Goal: Task Accomplishment & Management: Complete application form

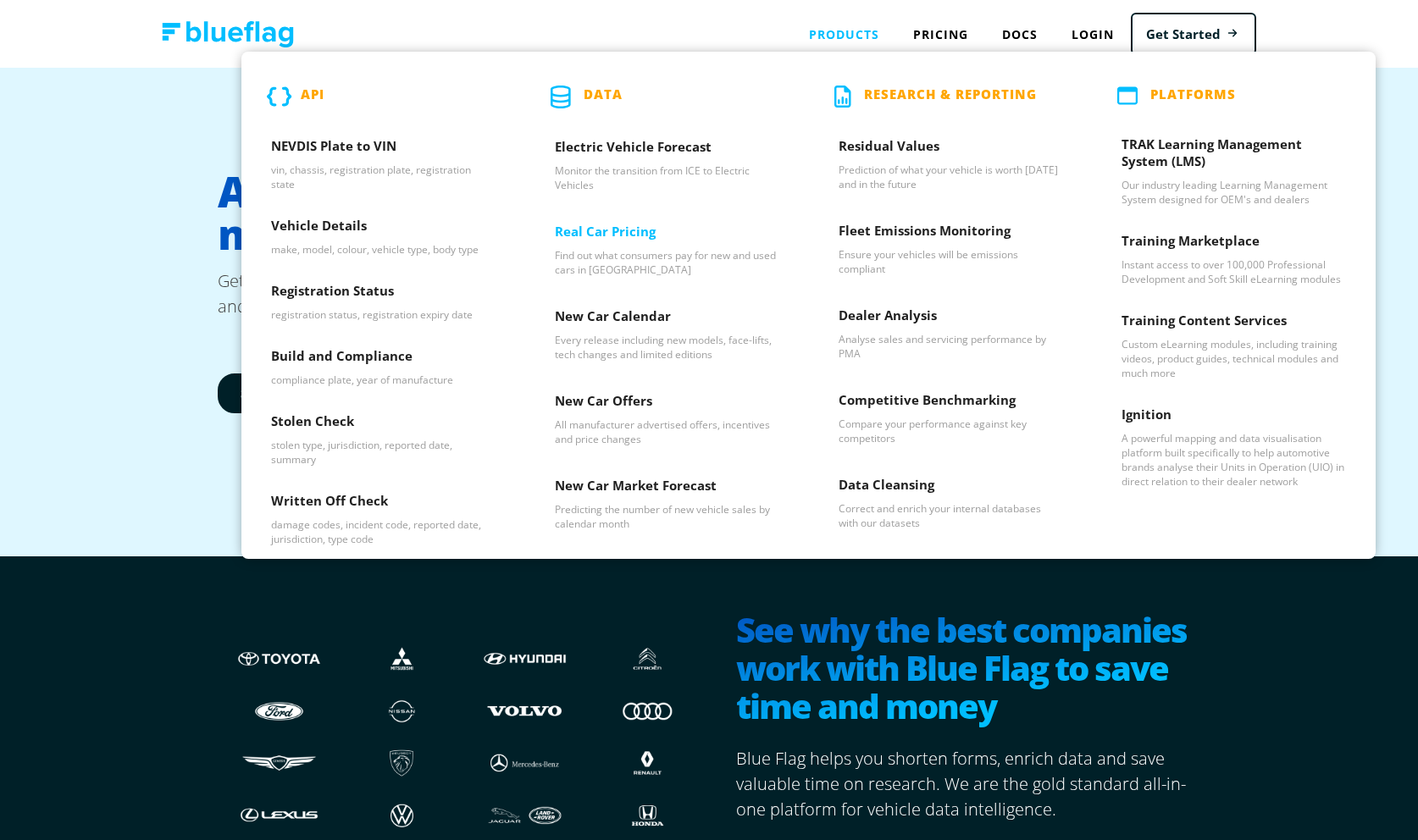
click at [598, 234] on h3 "Real Car Pricing" at bounding box center [666, 235] width 224 height 25
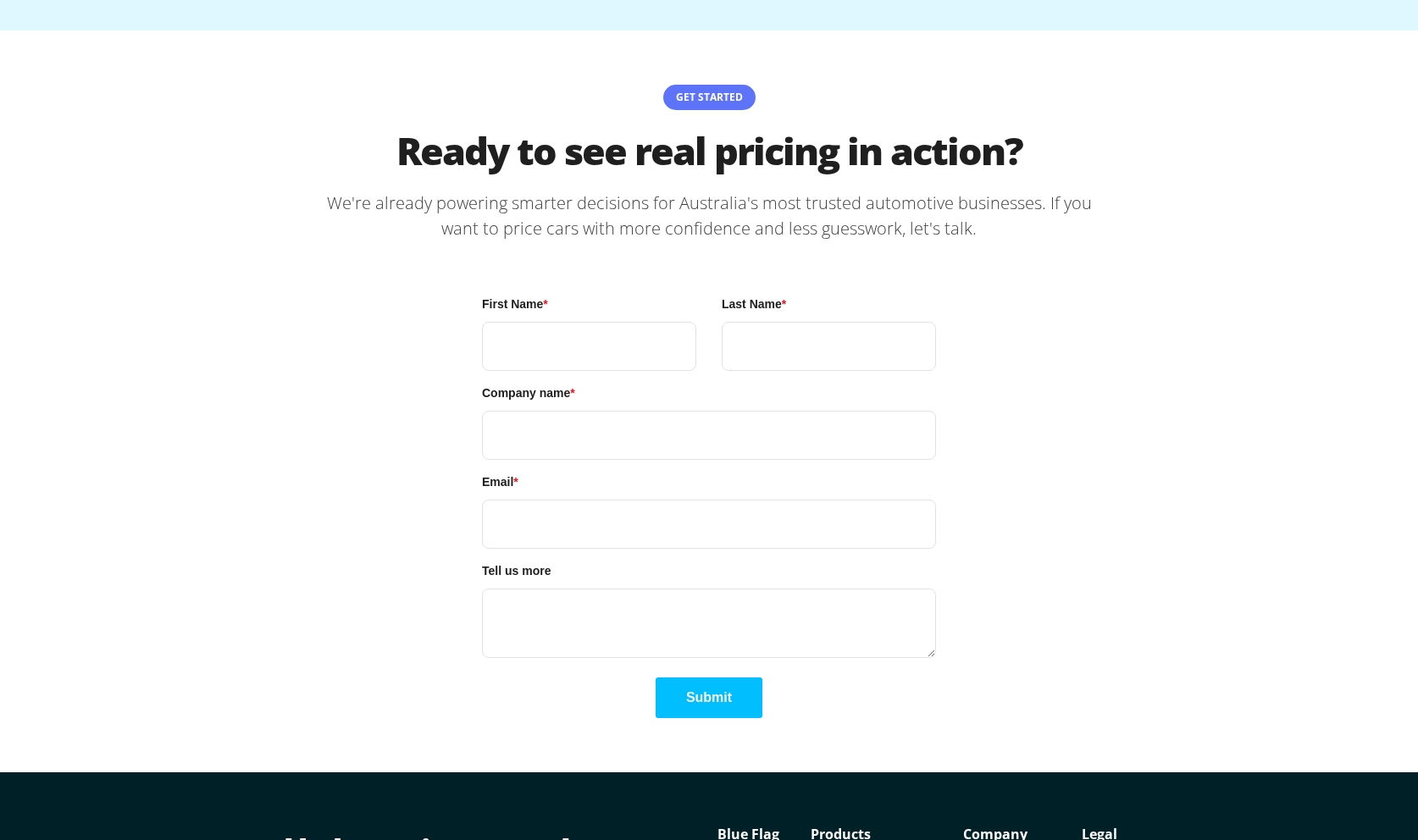
scroll to position [3866, 0]
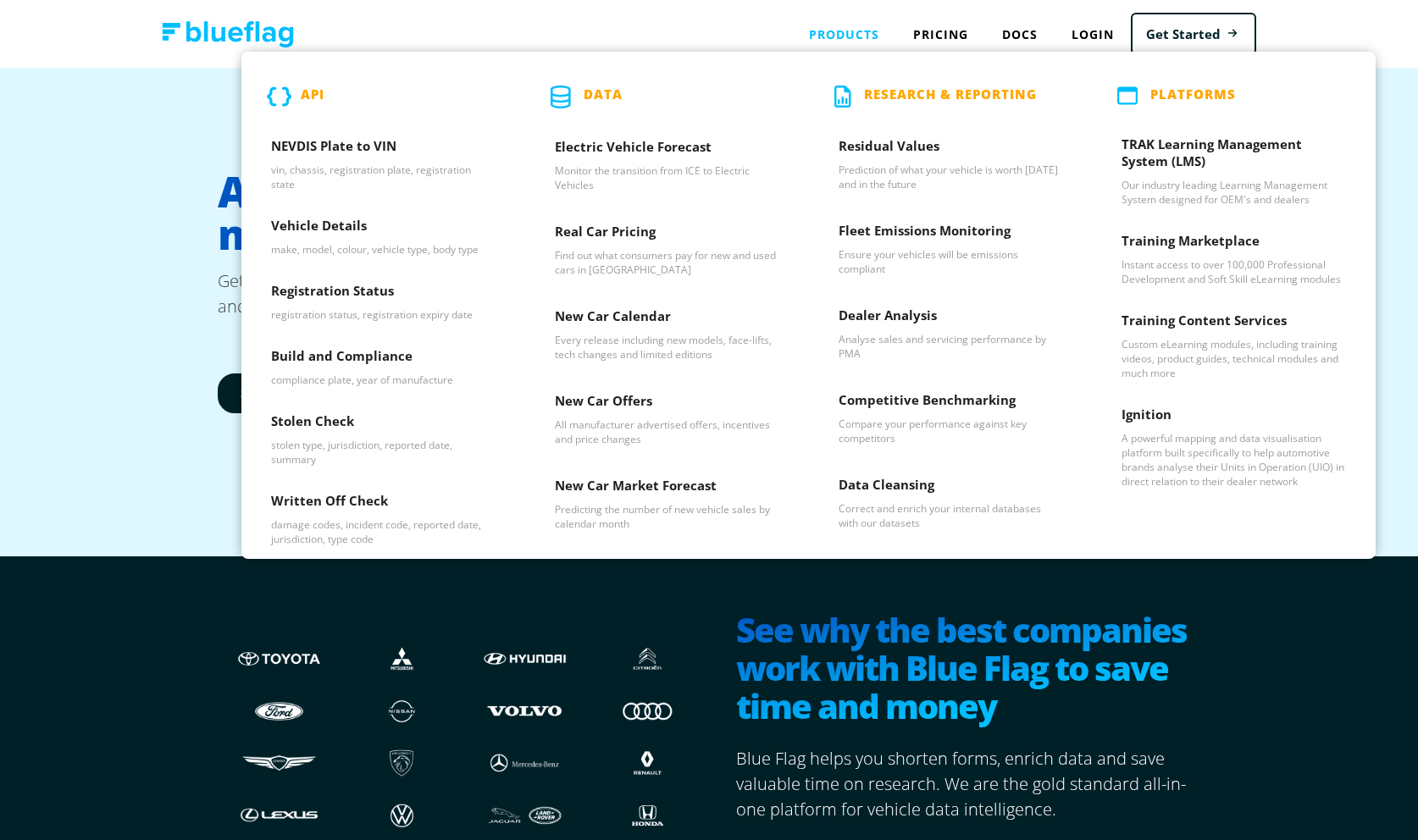
click at [609, 91] on p "Data" at bounding box center [603, 97] width 39 height 23
click at [353, 146] on h3 "NEVDIS Plate to VIN" at bounding box center [383, 150] width 224 height 25
click at [330, 219] on h3 "Vehicle Details" at bounding box center [383, 229] width 224 height 25
click at [320, 293] on h3 "Registration Status" at bounding box center [383, 294] width 224 height 25
click at [320, 356] on h3 "Build and Compliance" at bounding box center [383, 360] width 224 height 25
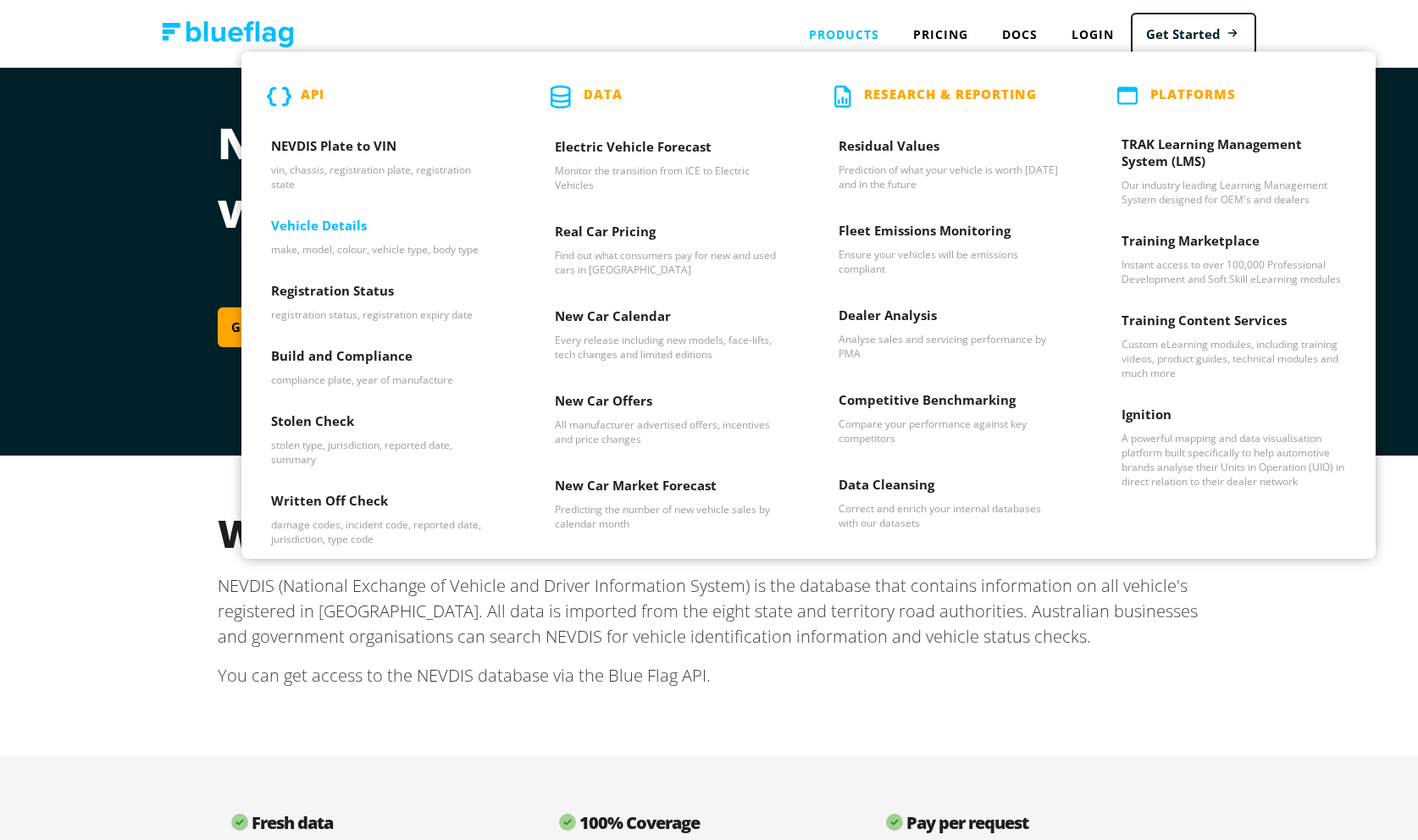
click at [336, 217] on h3 "Vehicle Details" at bounding box center [383, 229] width 224 height 25
click at [350, 353] on h3 "Build and Compliance" at bounding box center [383, 360] width 224 height 25
click at [681, 232] on h3 "Real Car Pricing" at bounding box center [666, 235] width 224 height 25
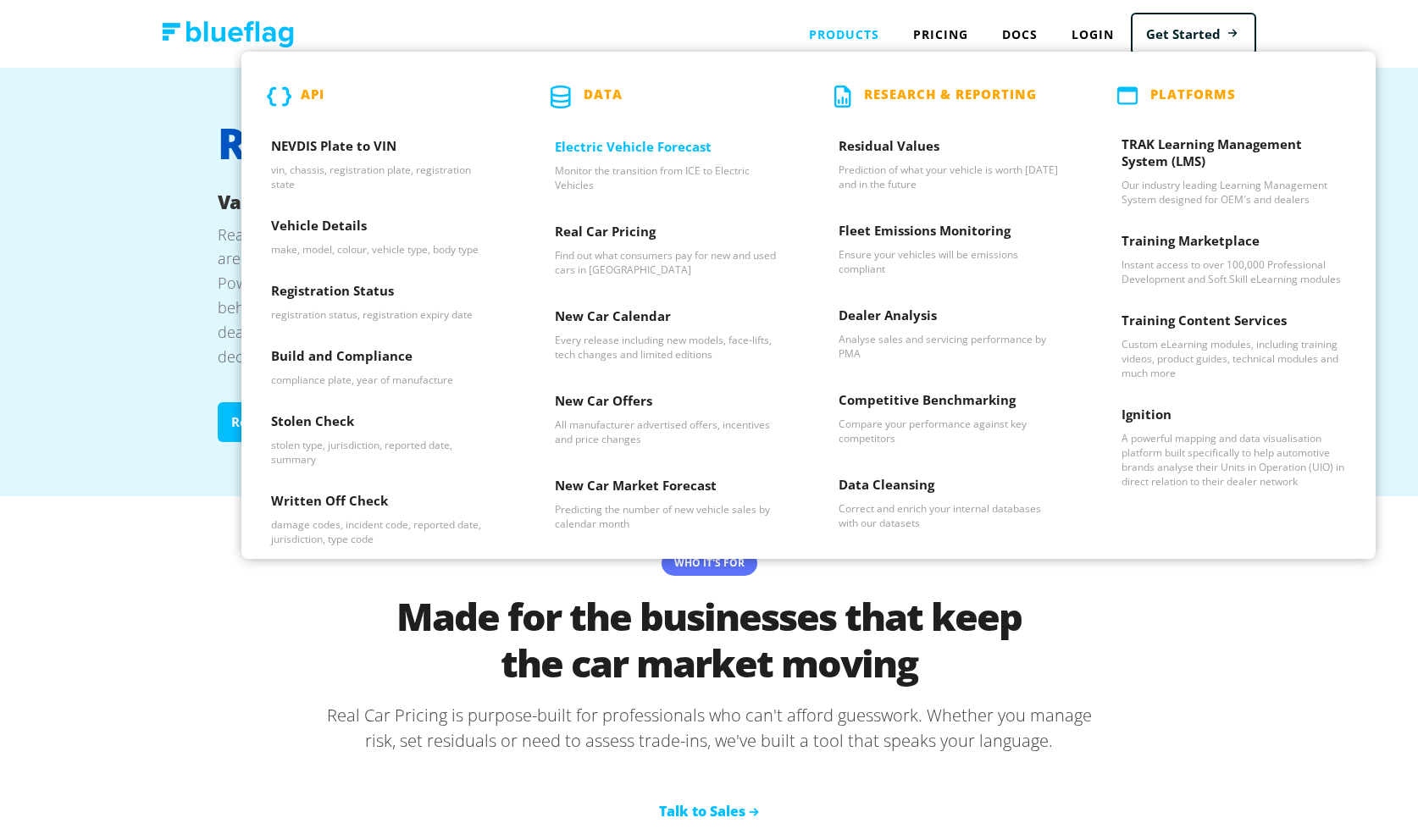
click at [694, 155] on h3 "Electric Vehicle Forecast" at bounding box center [666, 150] width 224 height 25
click at [633, 318] on h3 "New Car Calendar" at bounding box center [666, 319] width 224 height 25
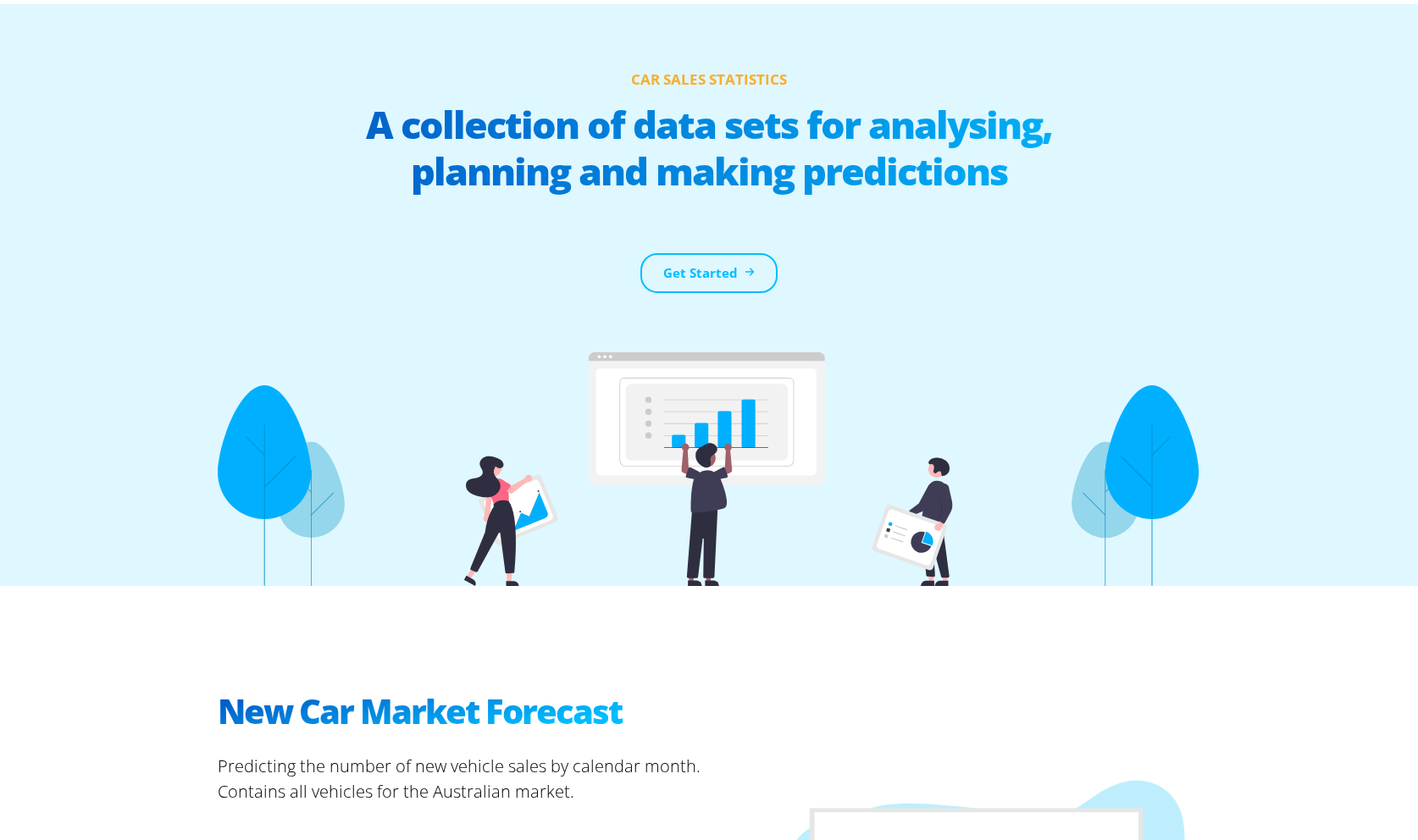
scroll to position [13, 0]
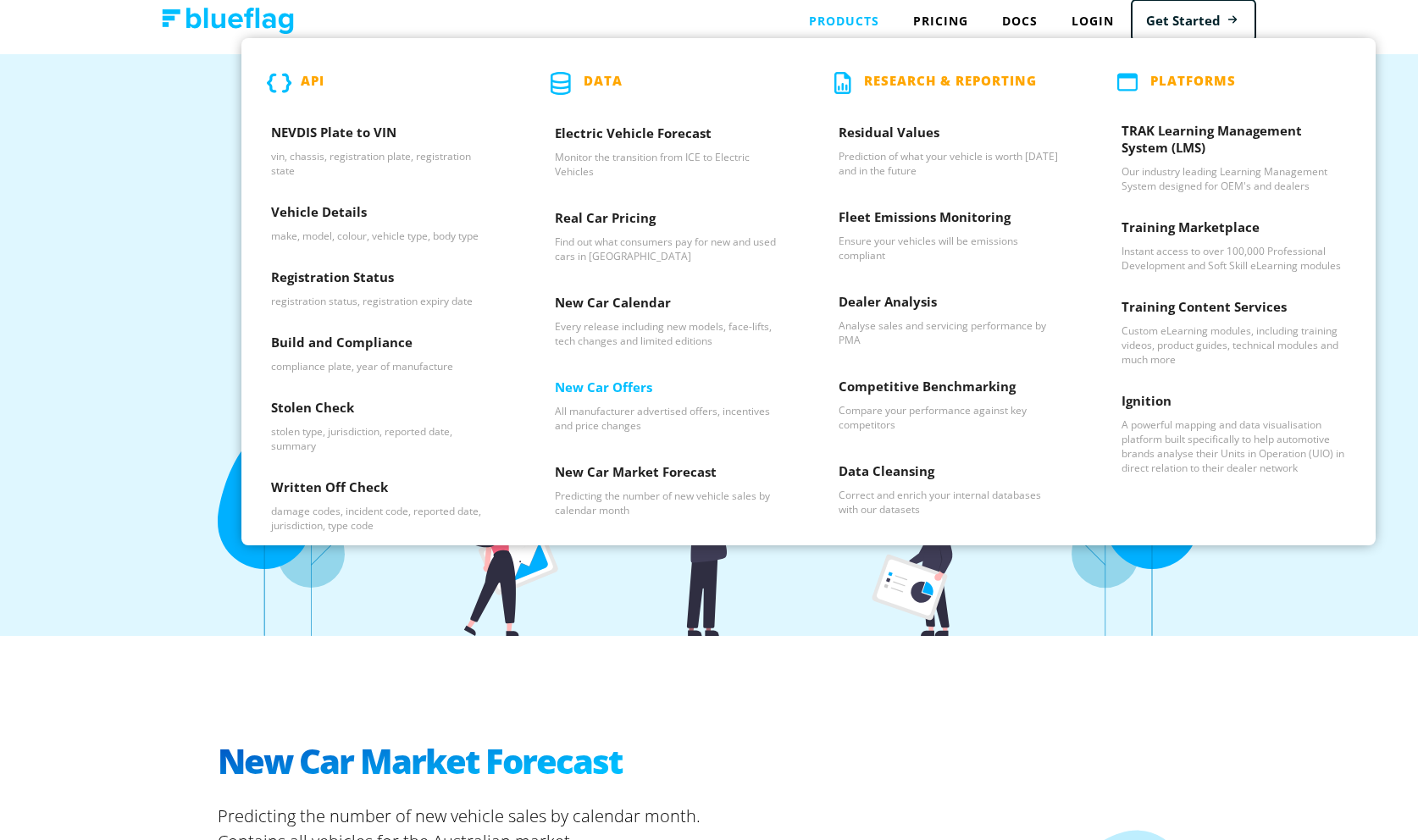
click at [597, 391] on h3 "New Car Offers" at bounding box center [666, 391] width 224 height 25
click at [581, 488] on h3 "New Car Market Forecast" at bounding box center [666, 475] width 224 height 25
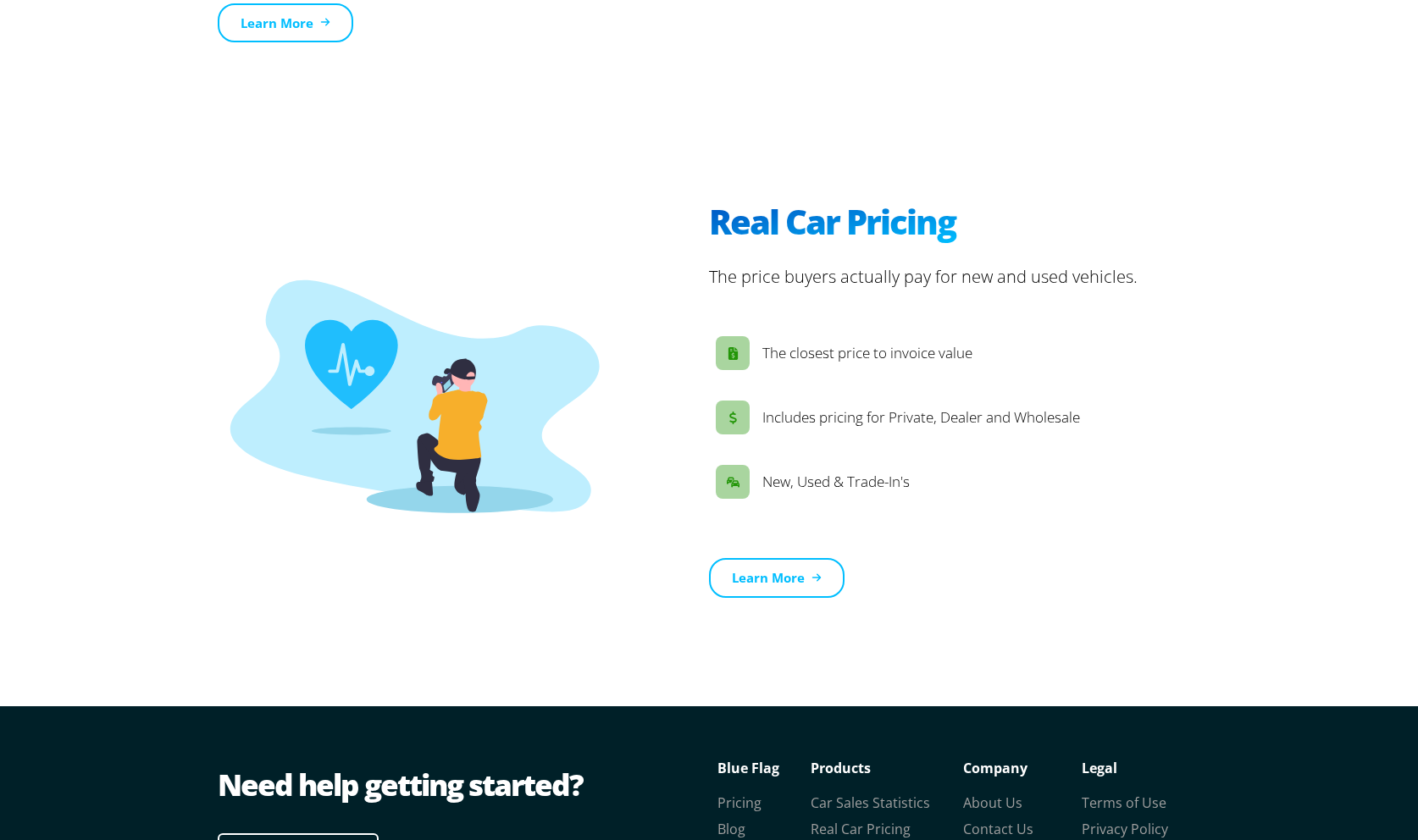
scroll to position [2517, 0]
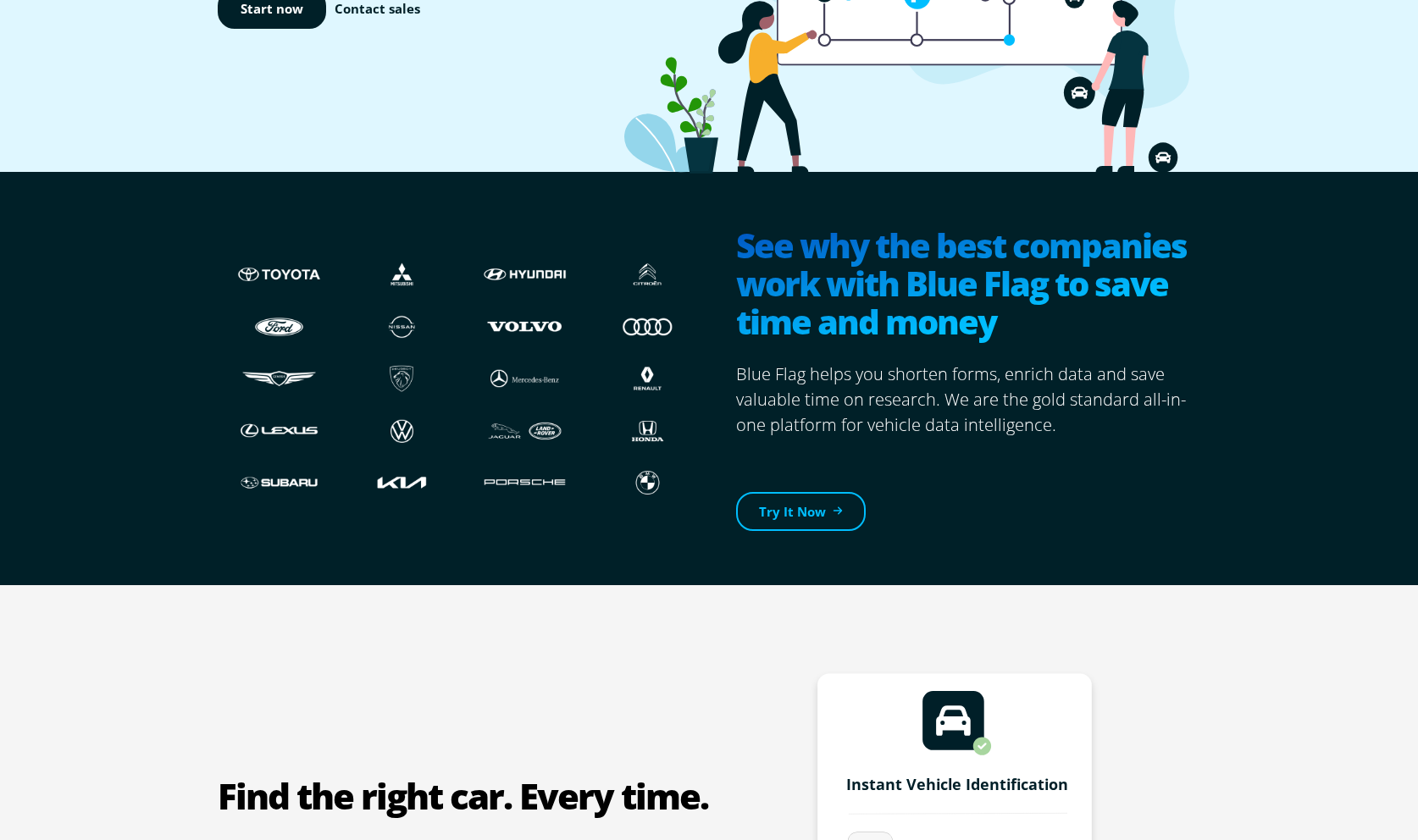
scroll to position [460, 0]
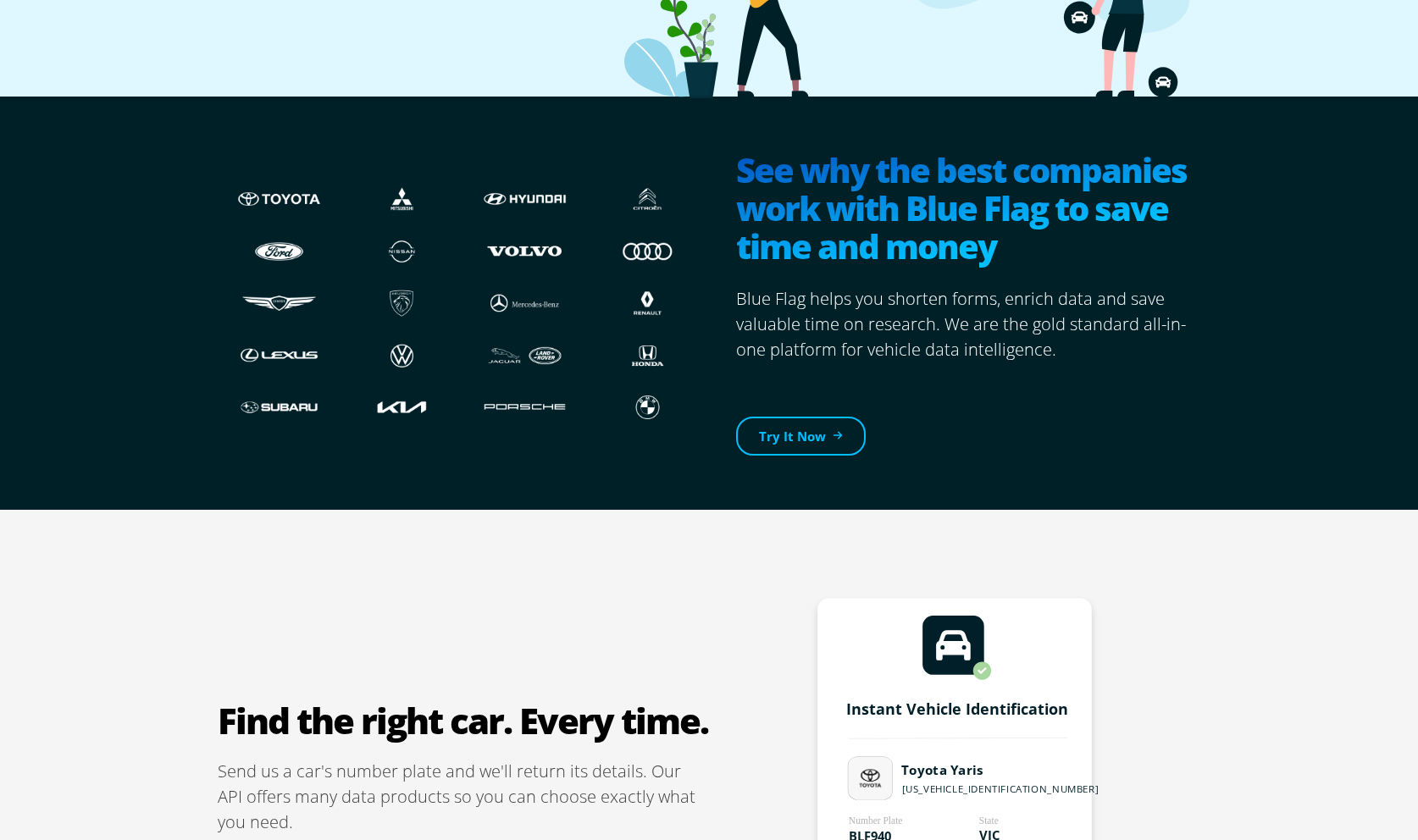
drag, startPoint x: 401, startPoint y: 330, endPoint x: 1289, endPoint y: 2, distance: 946.6
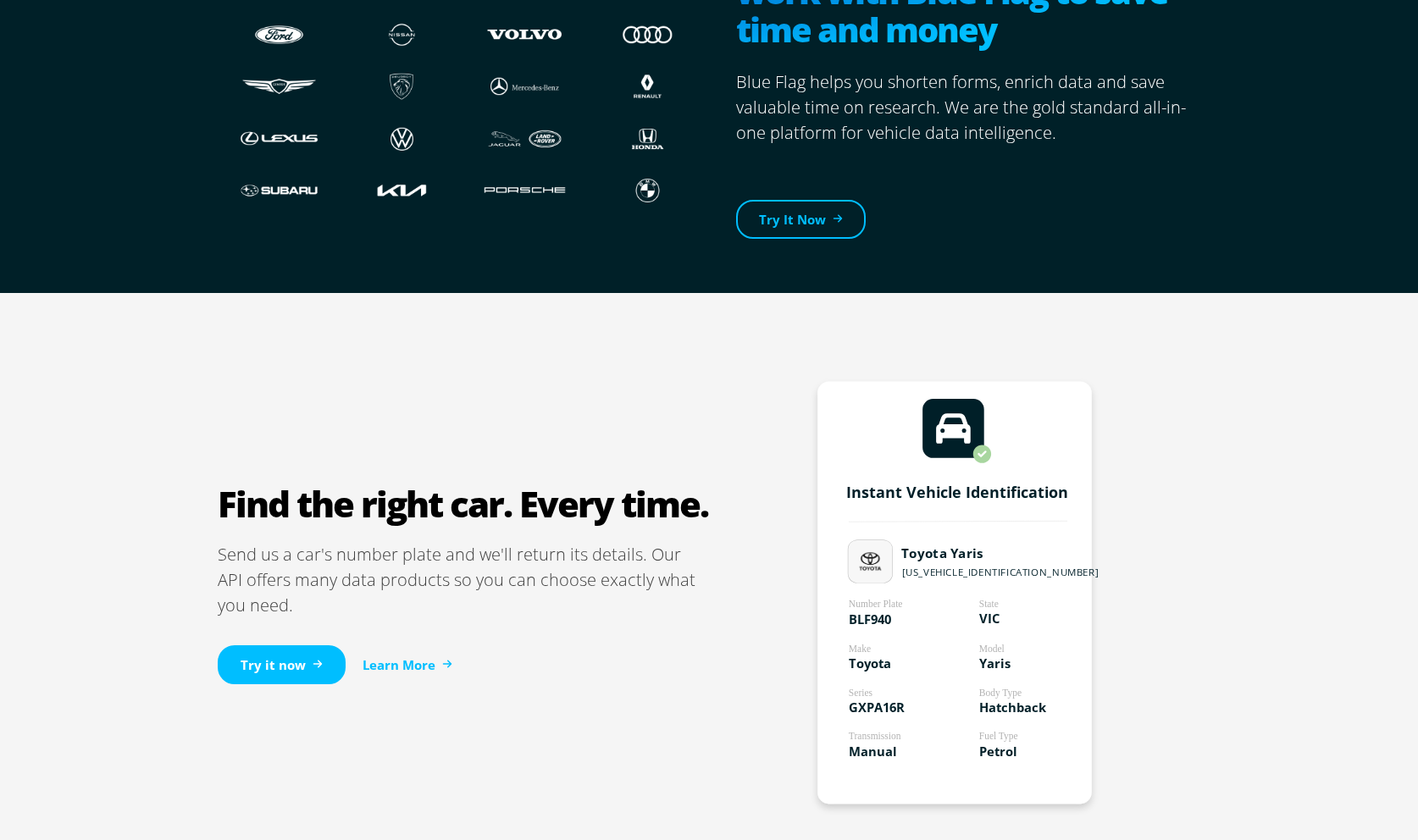
scroll to position [0, 0]
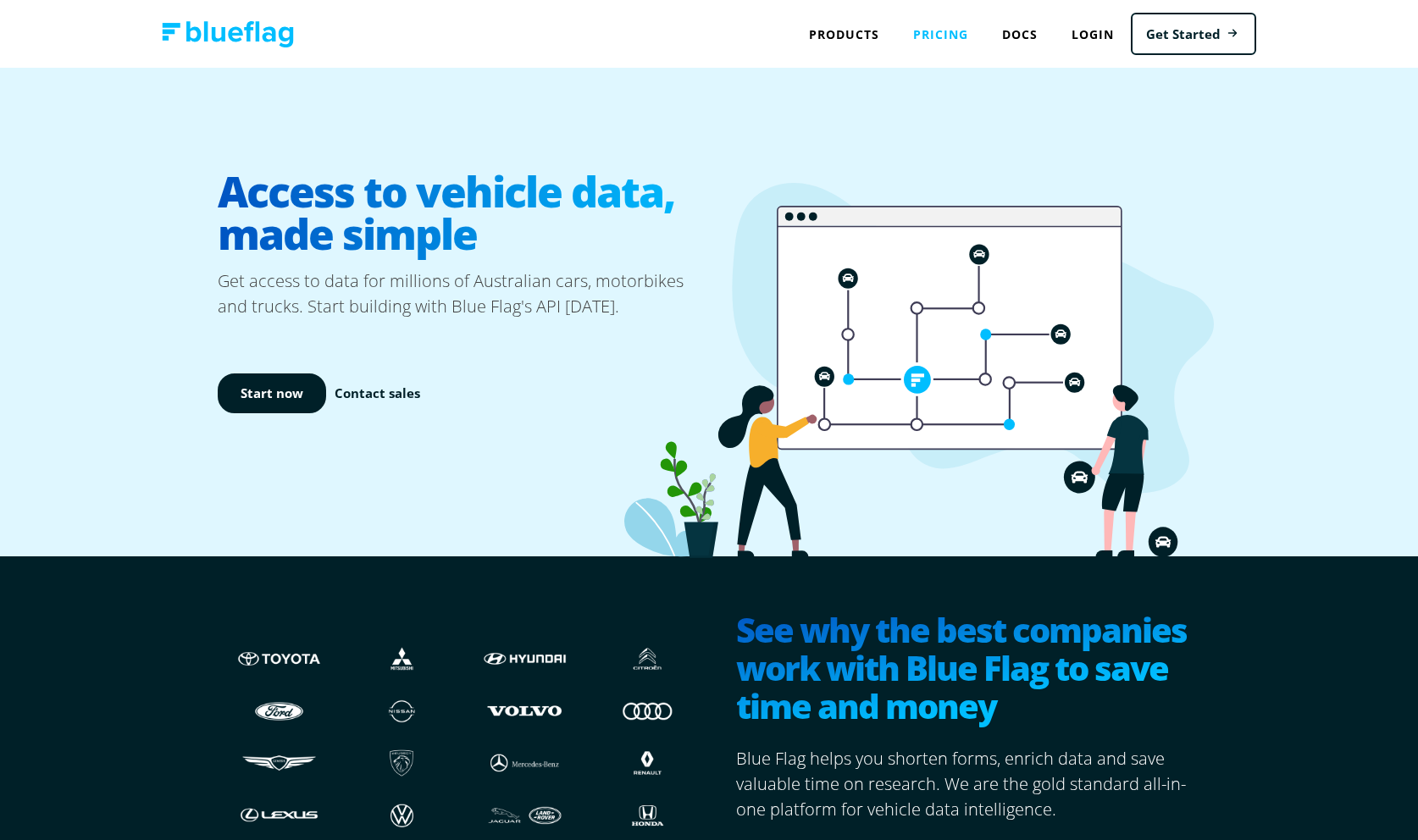
click at [948, 38] on link "Pricing" at bounding box center [941, 35] width 89 height 35
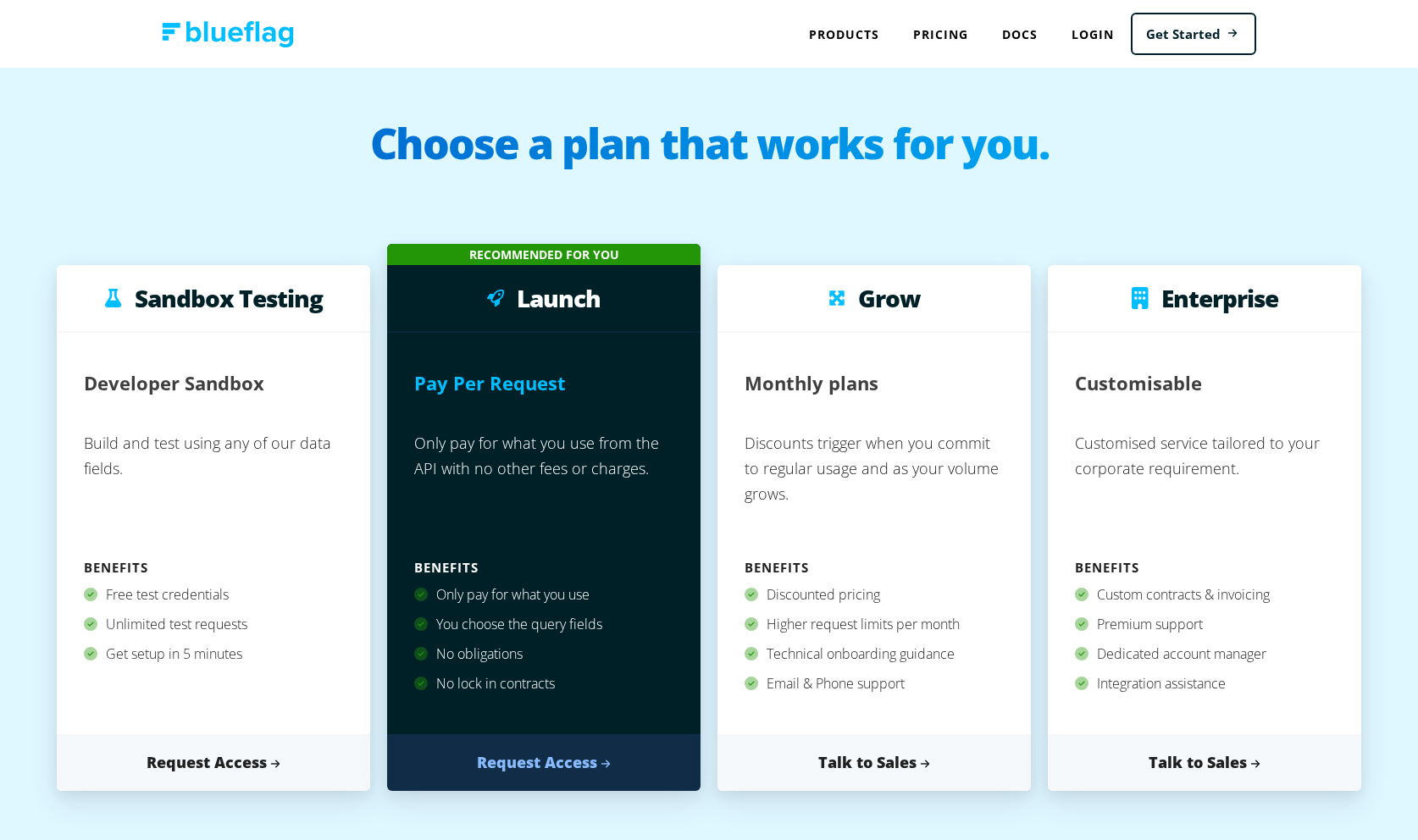
scroll to position [74, 0]
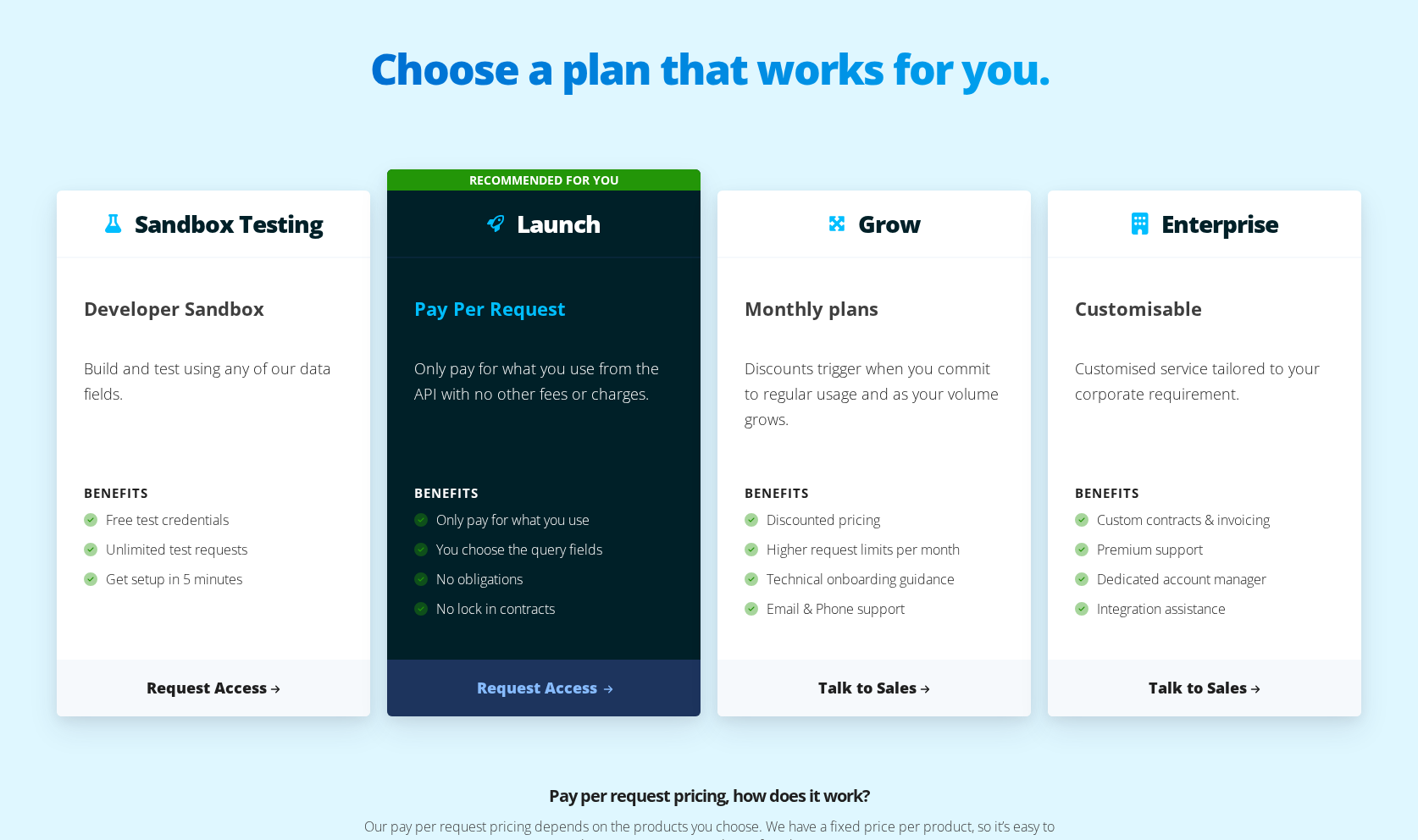
click at [536, 679] on link "Request Access" at bounding box center [543, 687] width 313 height 57
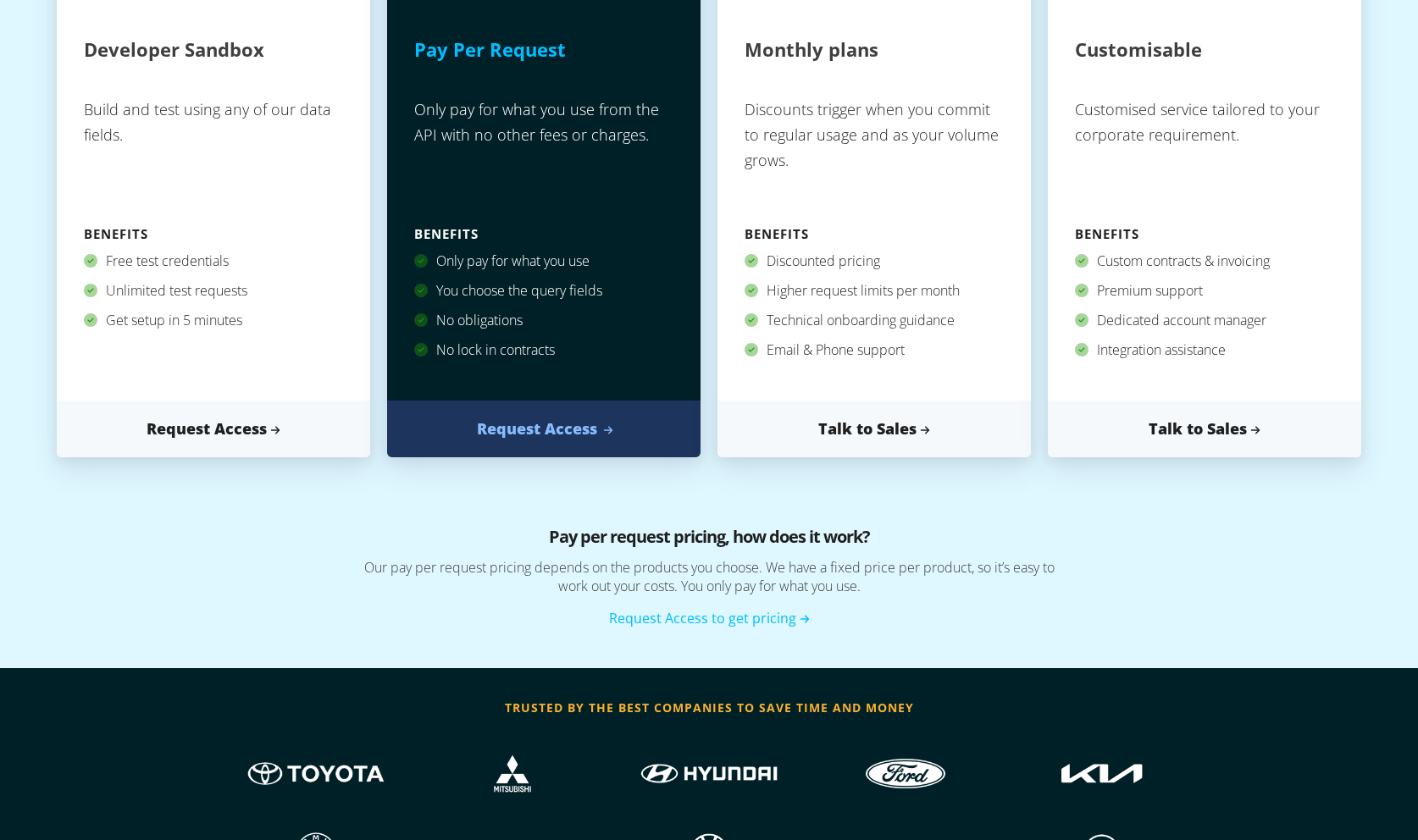
scroll to position [403, 0]
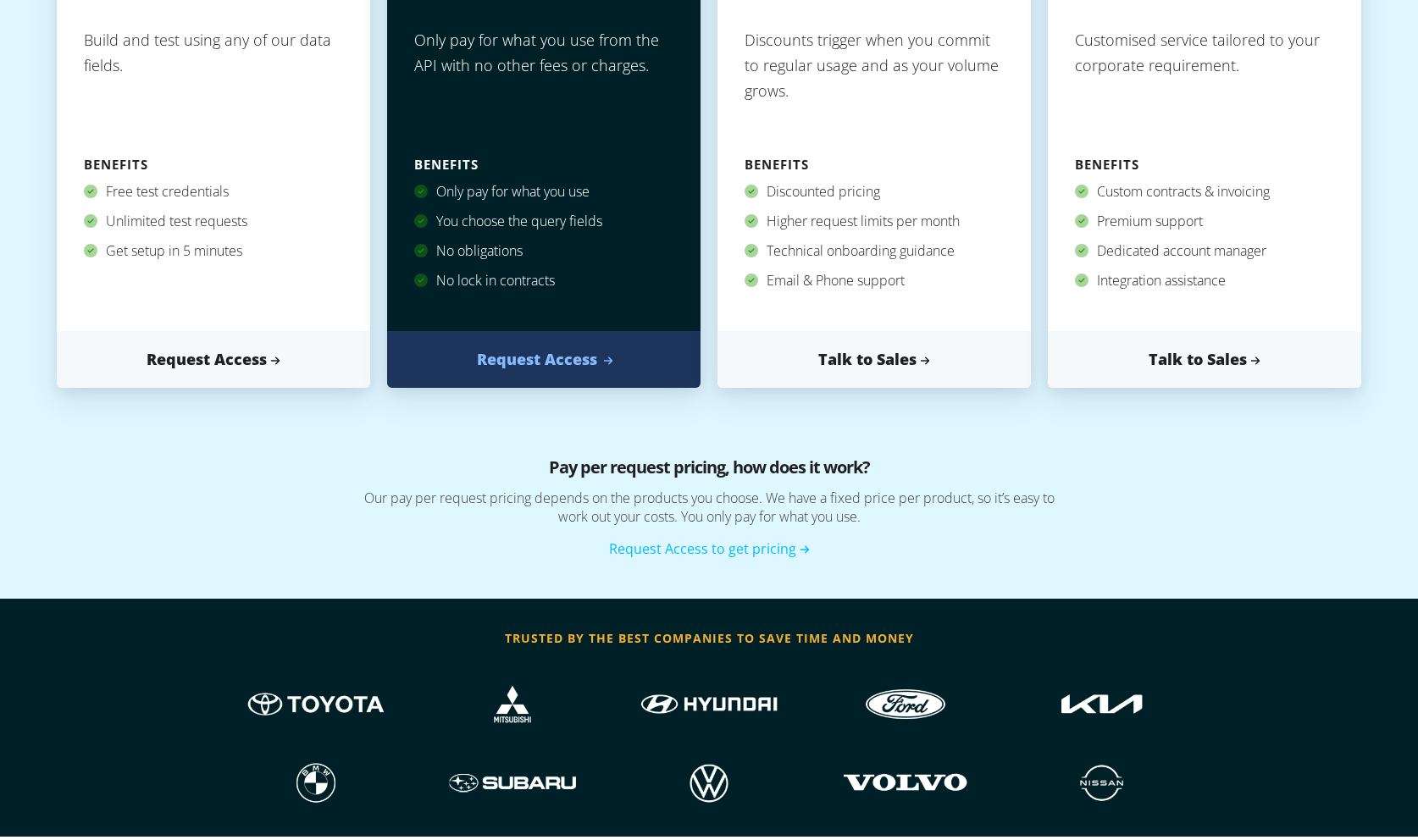
click at [558, 376] on link "Request Access" at bounding box center [543, 359] width 313 height 57
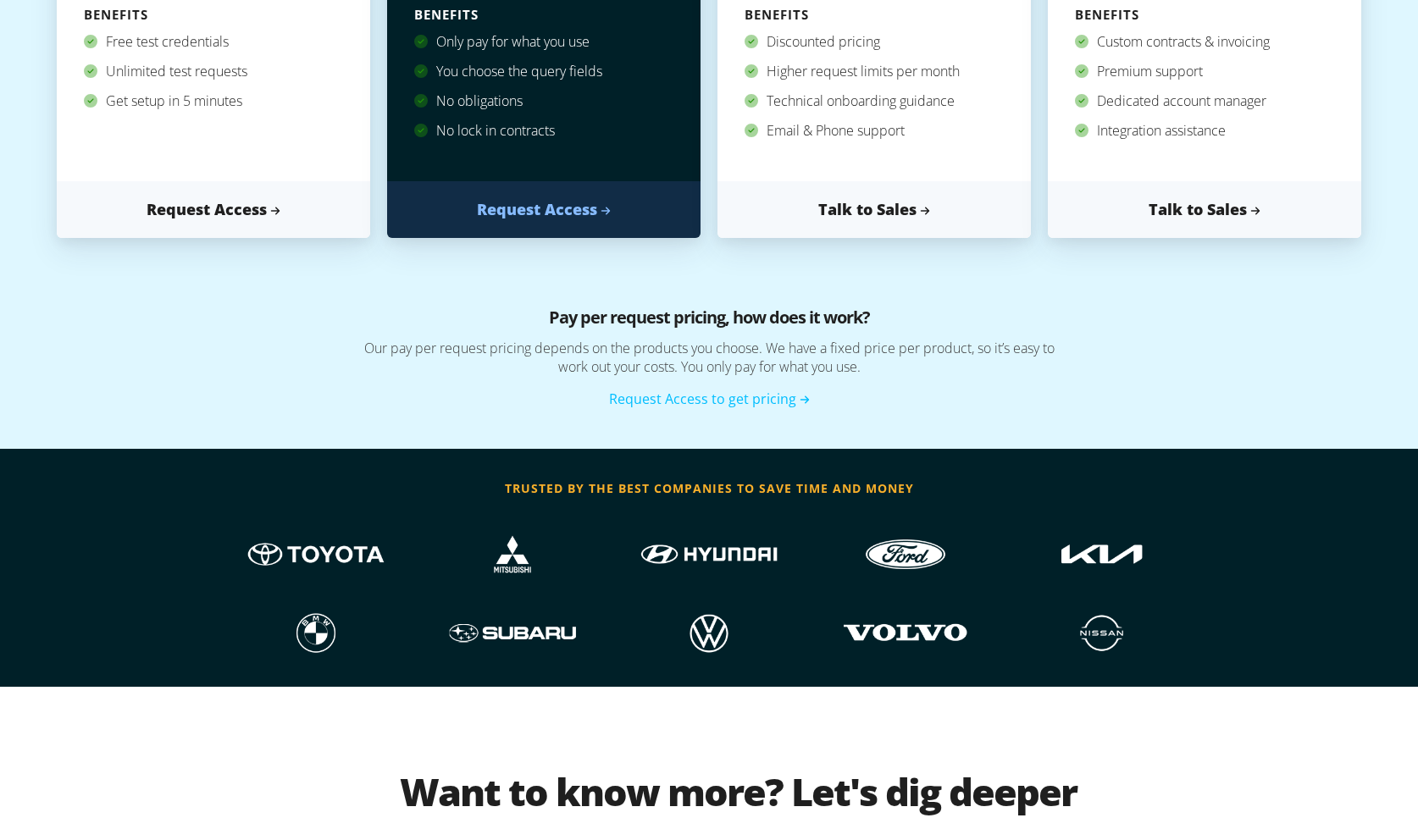
scroll to position [580, 0]
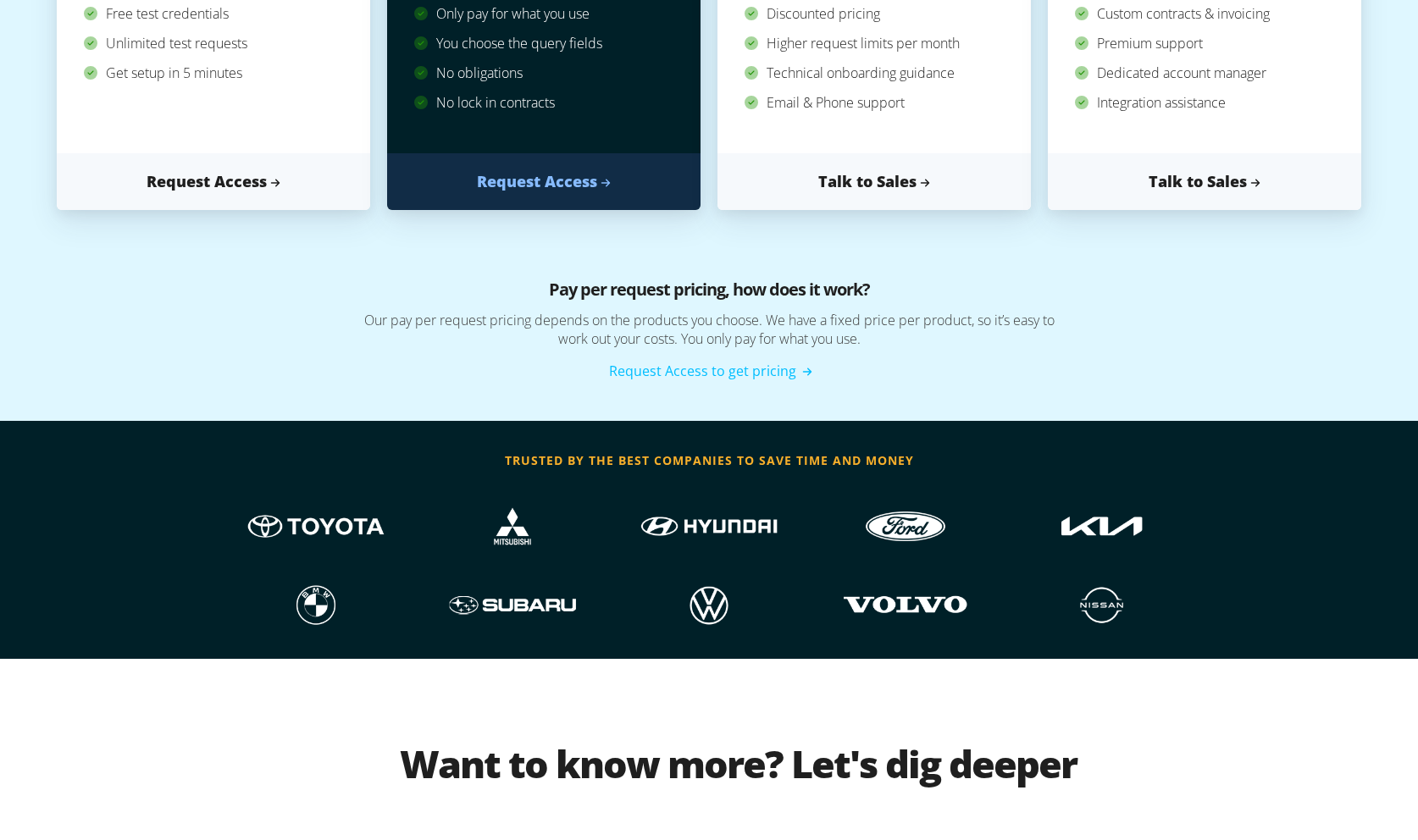
click at [735, 369] on link "Request Access to get pricing" at bounding box center [709, 370] width 200 height 18
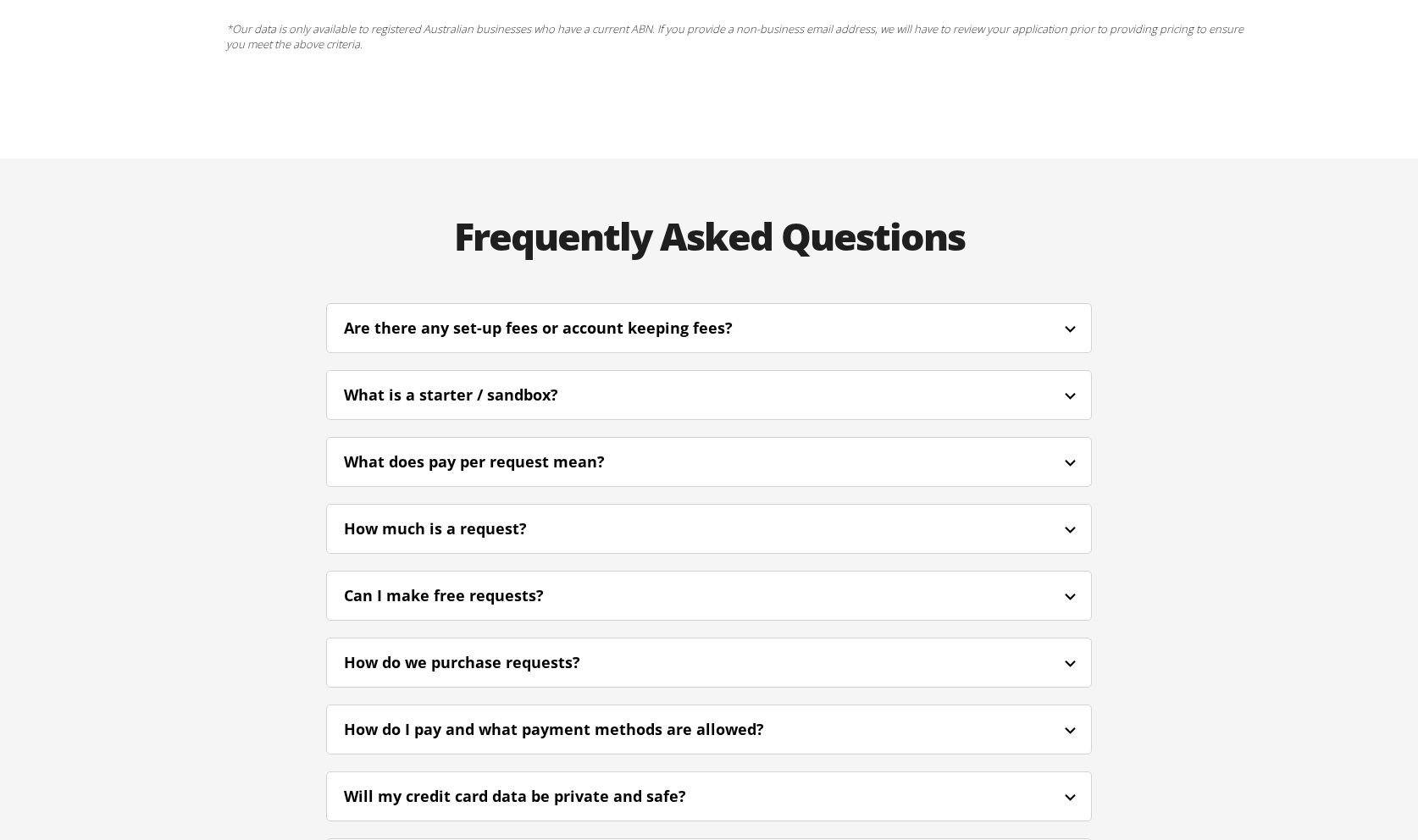
scroll to position [4091, 0]
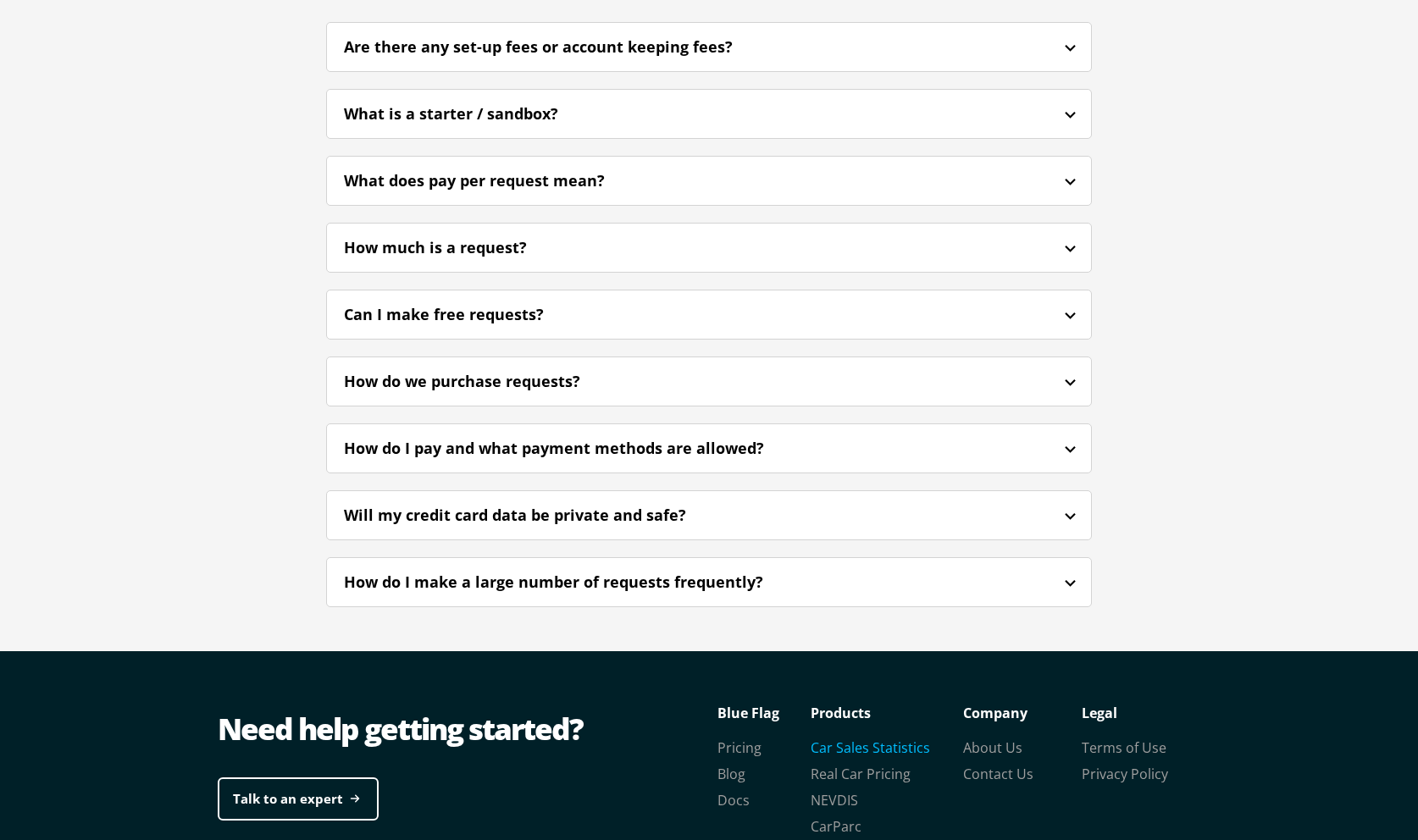
click at [912, 738] on link "Car Sales Statistics" at bounding box center [870, 747] width 119 height 18
click at [877, 764] on link "Real Car Pricing" at bounding box center [861, 773] width 100 height 18
click at [838, 791] on link "NEVDIS" at bounding box center [834, 800] width 47 height 18
click at [833, 817] on link "CarParc" at bounding box center [836, 826] width 51 height 18
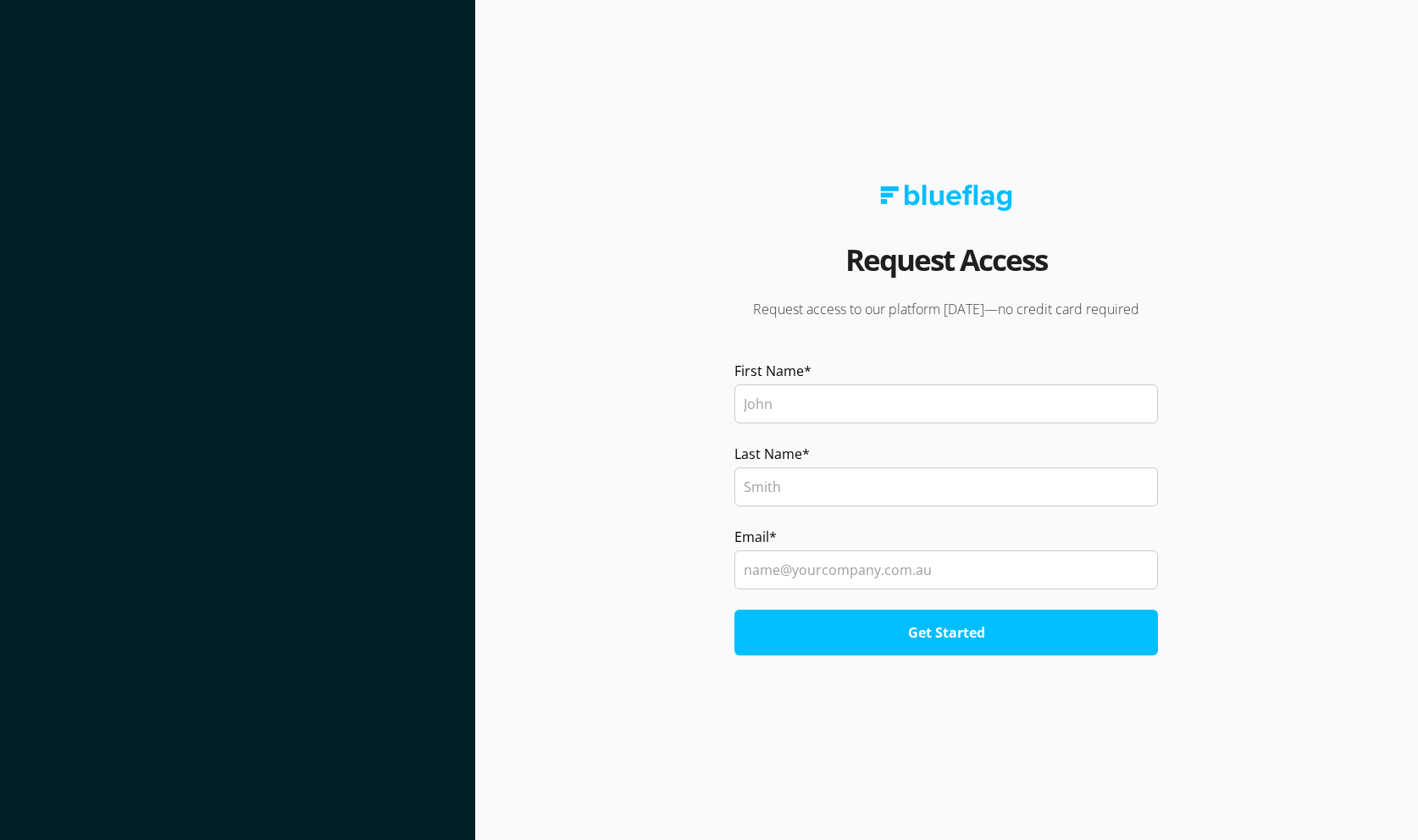
click at [873, 400] on input "First Name *" at bounding box center [946, 403] width 424 height 38
type input "Test"
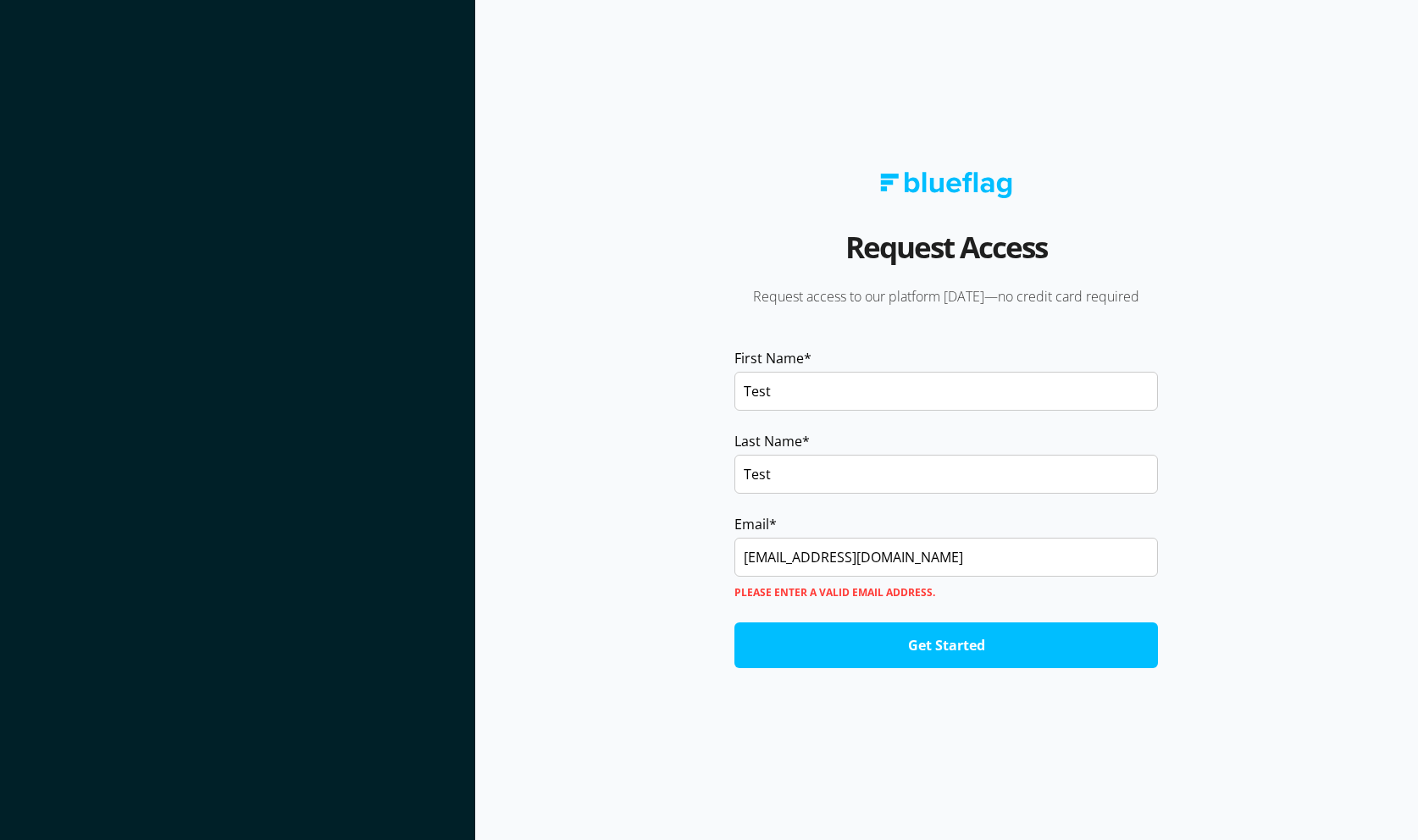
click at [953, 641] on input "Get Started" at bounding box center [946, 646] width 424 height 46
click at [921, 561] on input "test@test.com" at bounding box center [946, 557] width 424 height 38
click at [878, 629] on input "Get Started" at bounding box center [946, 646] width 424 height 46
click at [864, 546] on input "test@test.com.au" at bounding box center [946, 557] width 424 height 38
click at [983, 645] on input "Get Started" at bounding box center [946, 646] width 424 height 46
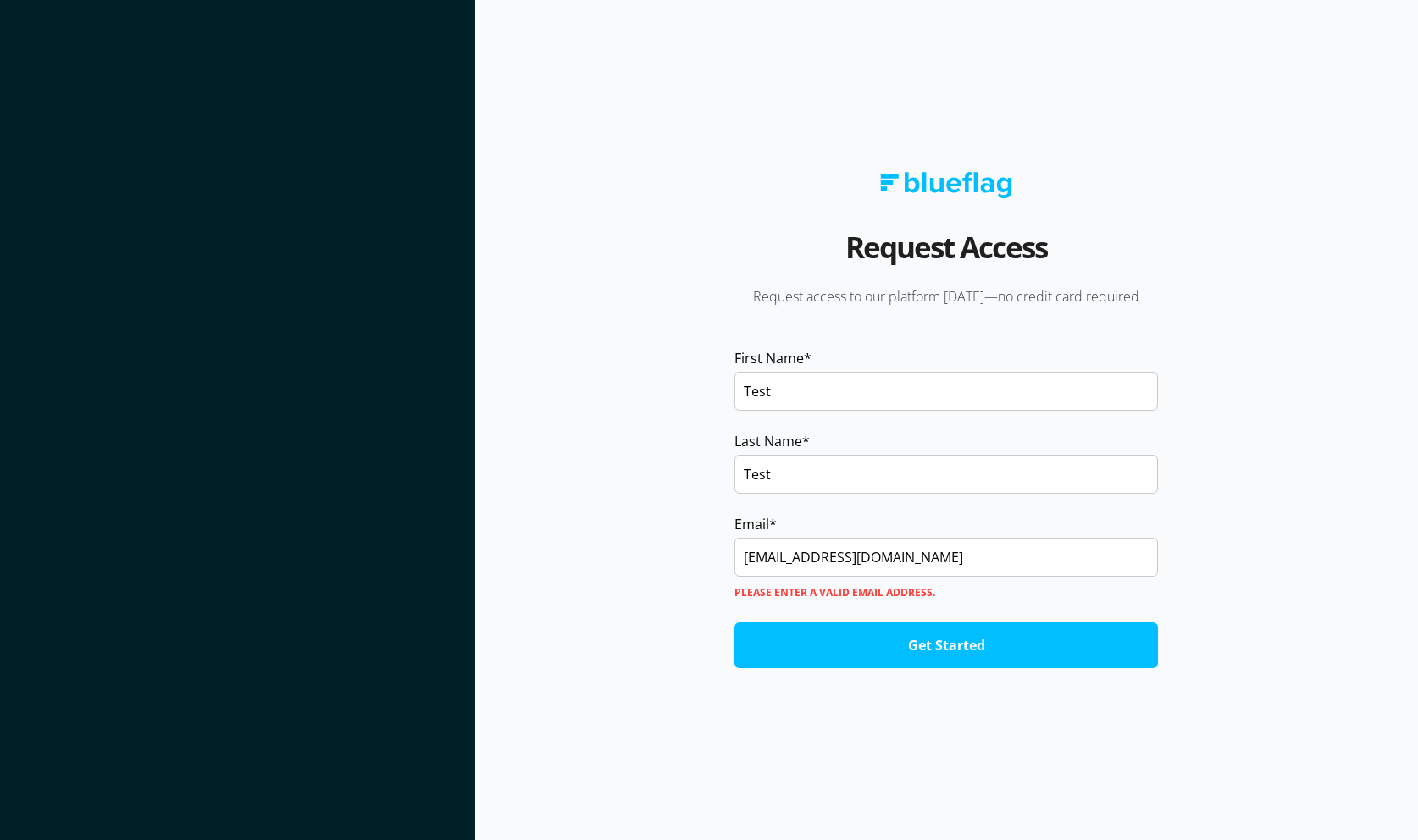
drag, startPoint x: 775, startPoint y: 551, endPoint x: 673, endPoint y: 550, distance: 102.0
click at [687, 551] on section "Request Access Request access to our platform today—no credit card required Fir…" at bounding box center [946, 420] width 942 height 840
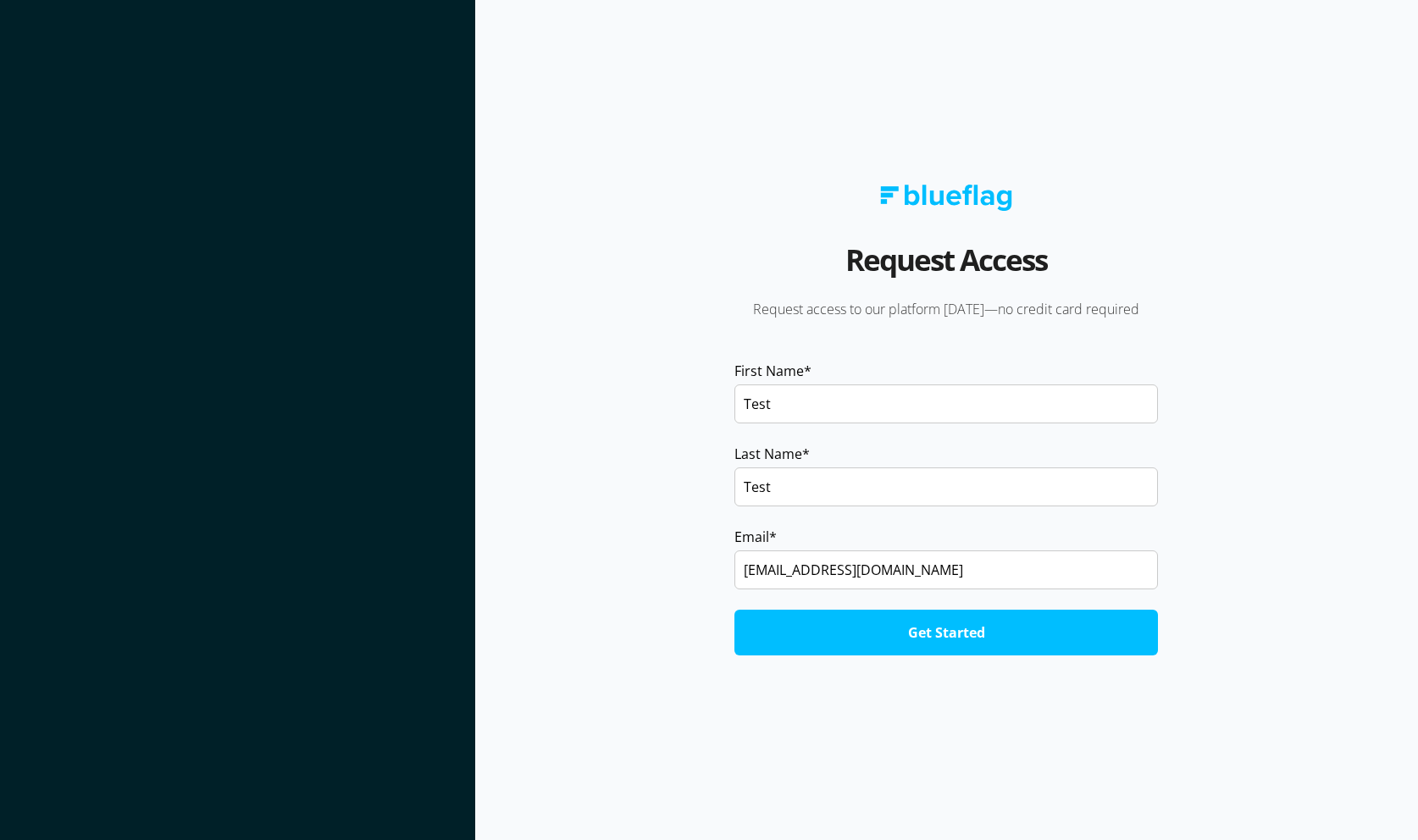
type input "itscharlieralph@gmail.com"
click at [840, 637] on input "Get Started" at bounding box center [946, 632] width 424 height 46
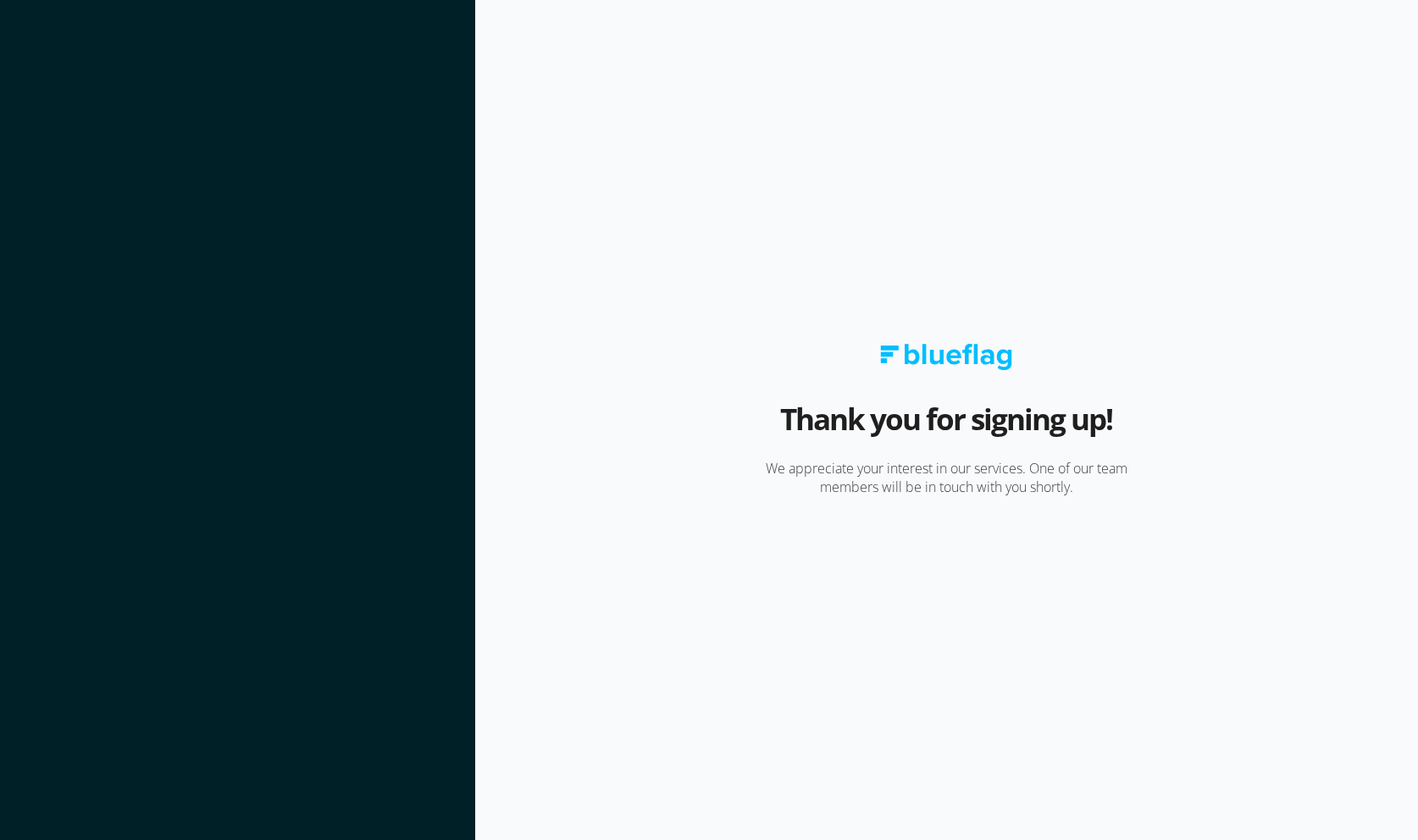
click at [567, 408] on section "Thank you for signing up! We appreciate your interest in our services. One of o…" at bounding box center [946, 420] width 942 height 840
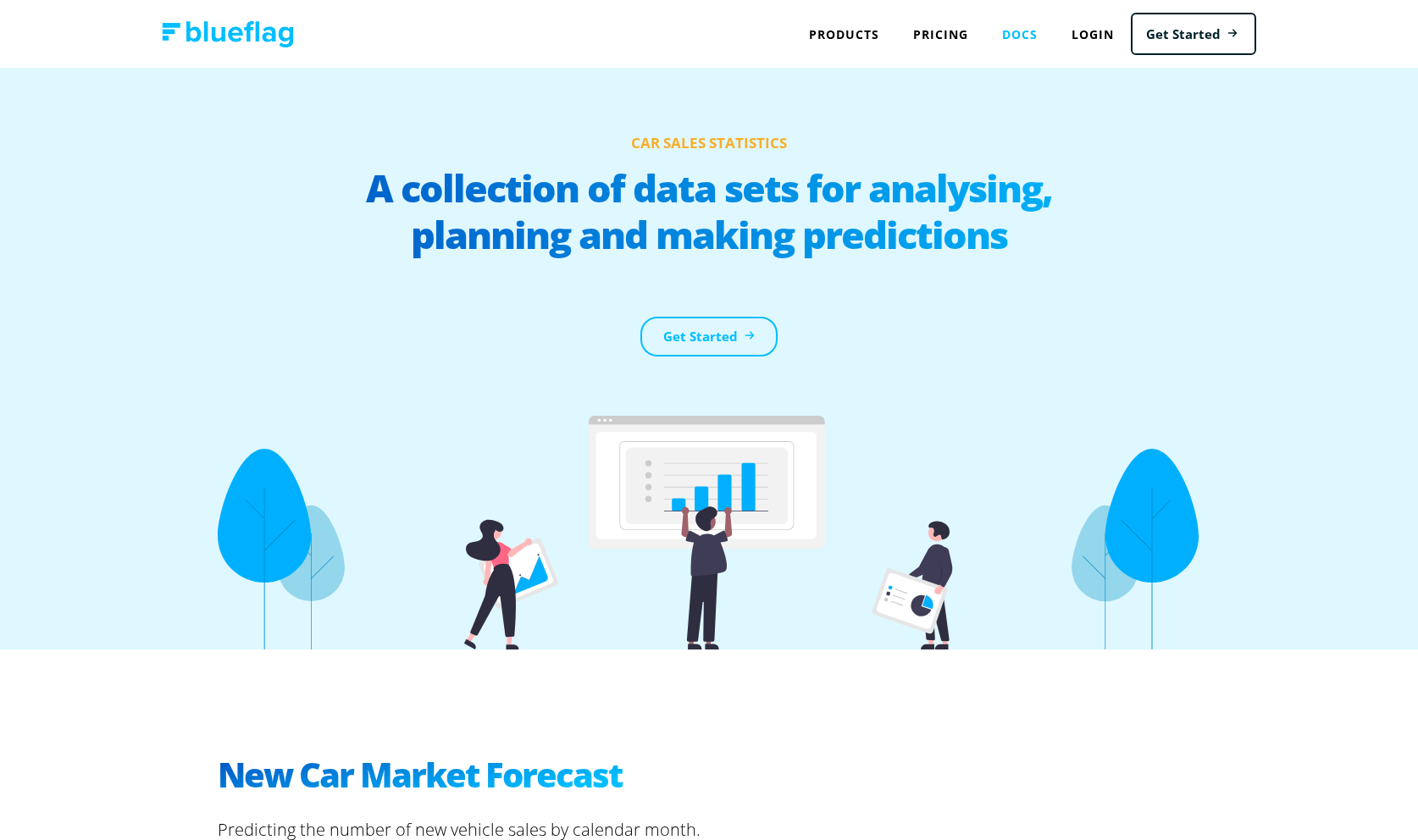
click at [1037, 40] on link "Docs" at bounding box center [1019, 35] width 69 height 35
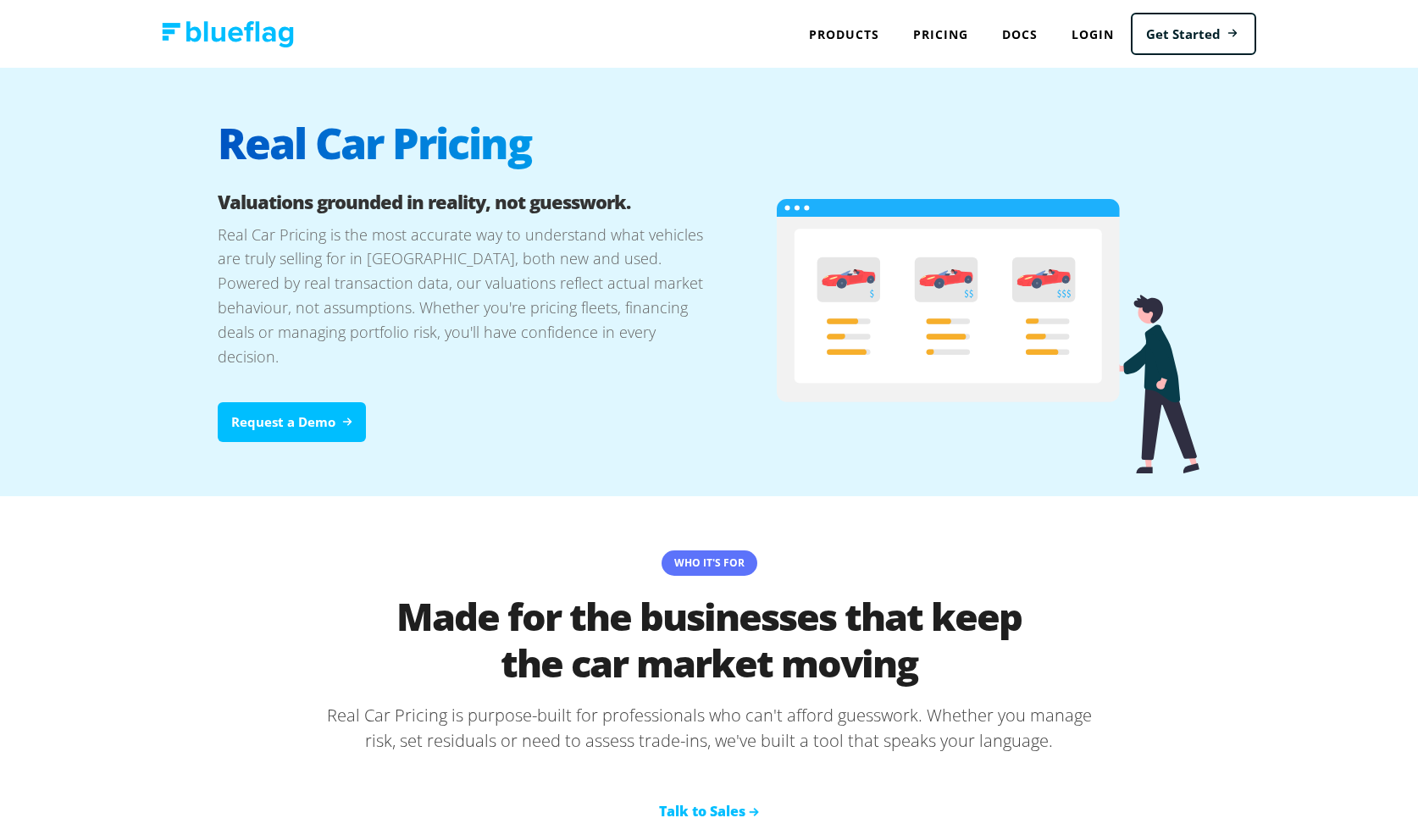
click at [545, 341] on p "Real Car Pricing is the most accurate way to understand what vehicles are truly…" at bounding box center [463, 312] width 491 height 180
click at [664, 335] on p "Real Car Pricing is the most accurate way to understand what vehicles are truly…" at bounding box center [463, 312] width 491 height 180
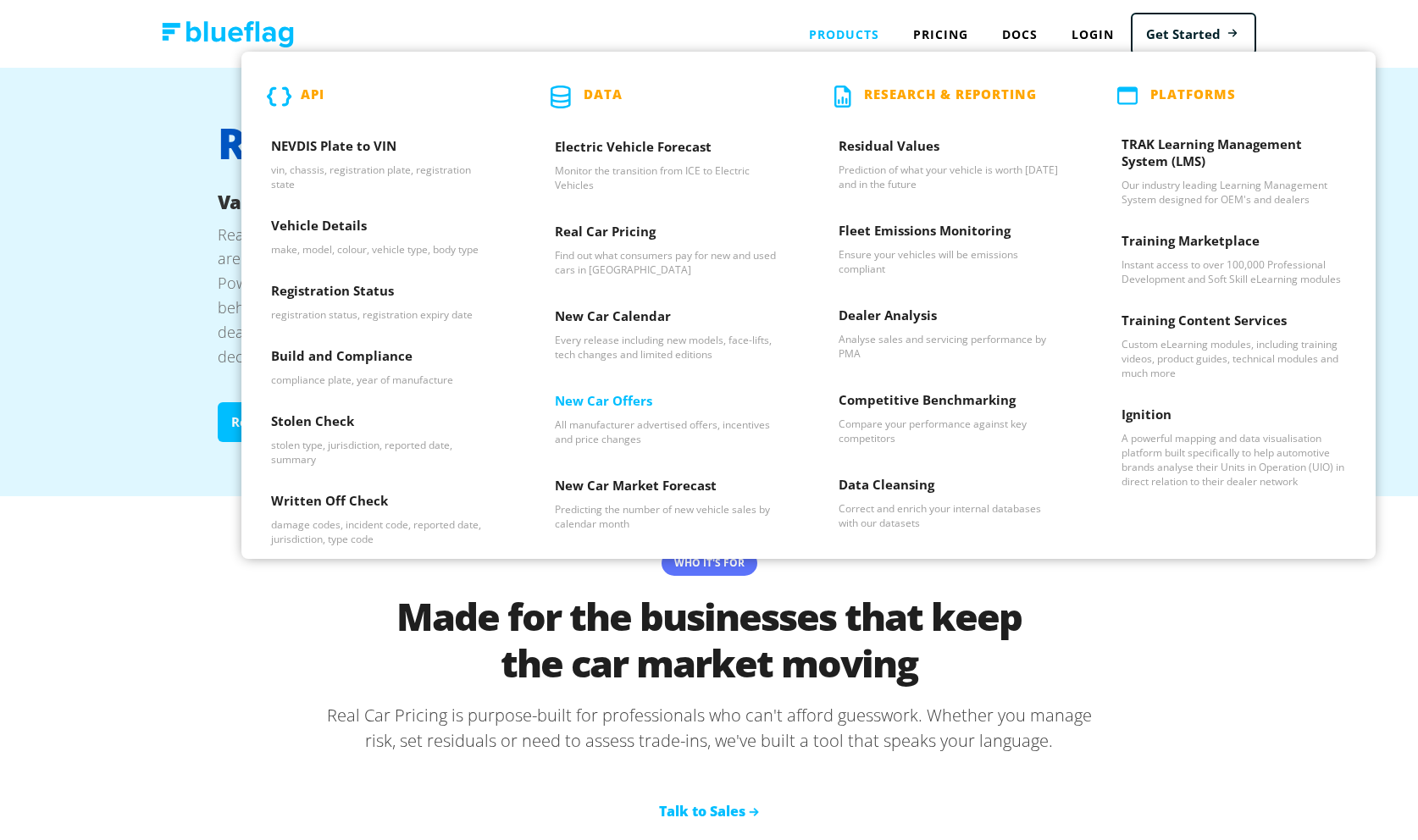
click at [634, 401] on h3 "New Car Offers" at bounding box center [666, 404] width 224 height 25
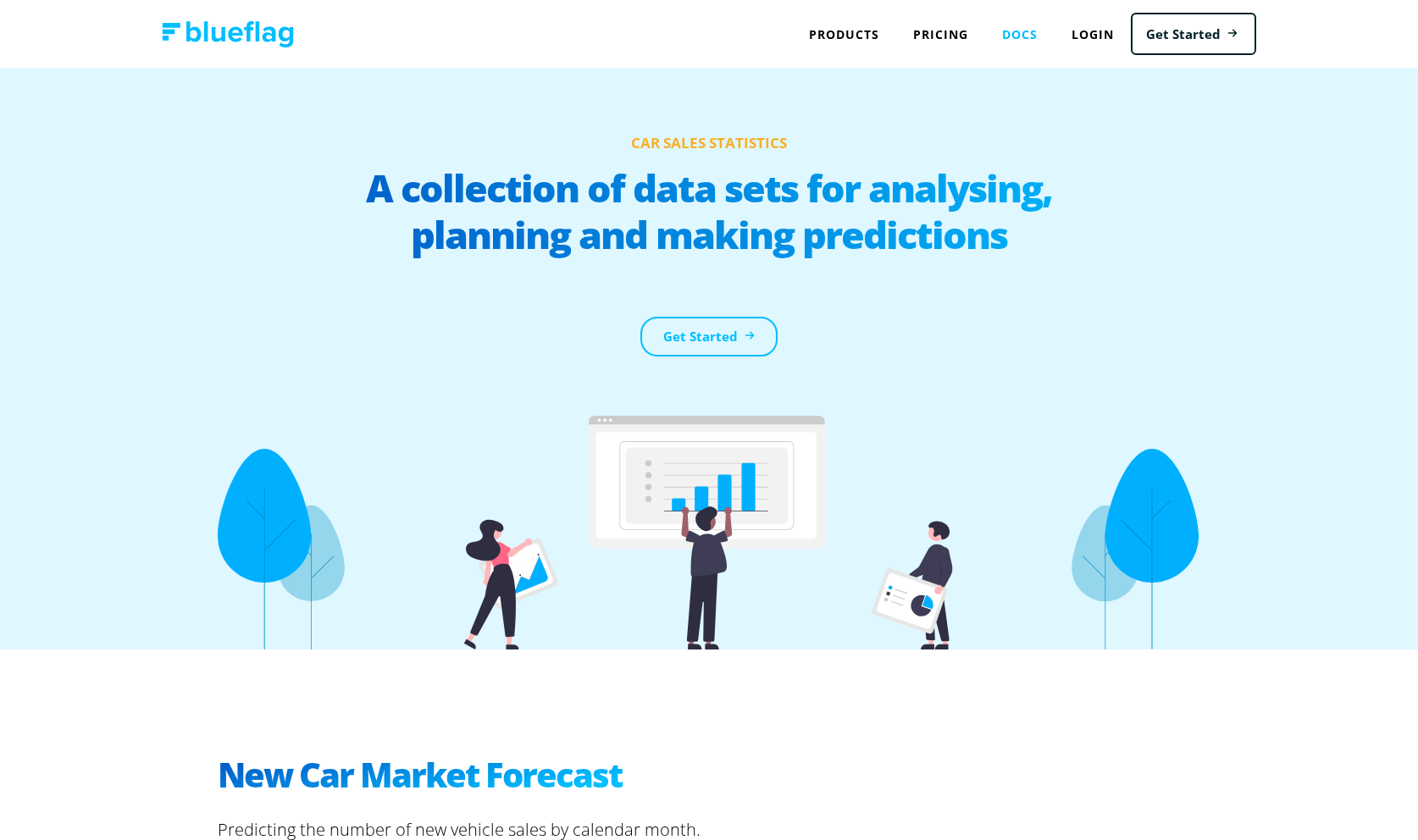
click at [1018, 40] on link "Docs" at bounding box center [1019, 35] width 69 height 35
click at [1104, 30] on link "Login" at bounding box center [1092, 35] width 76 height 35
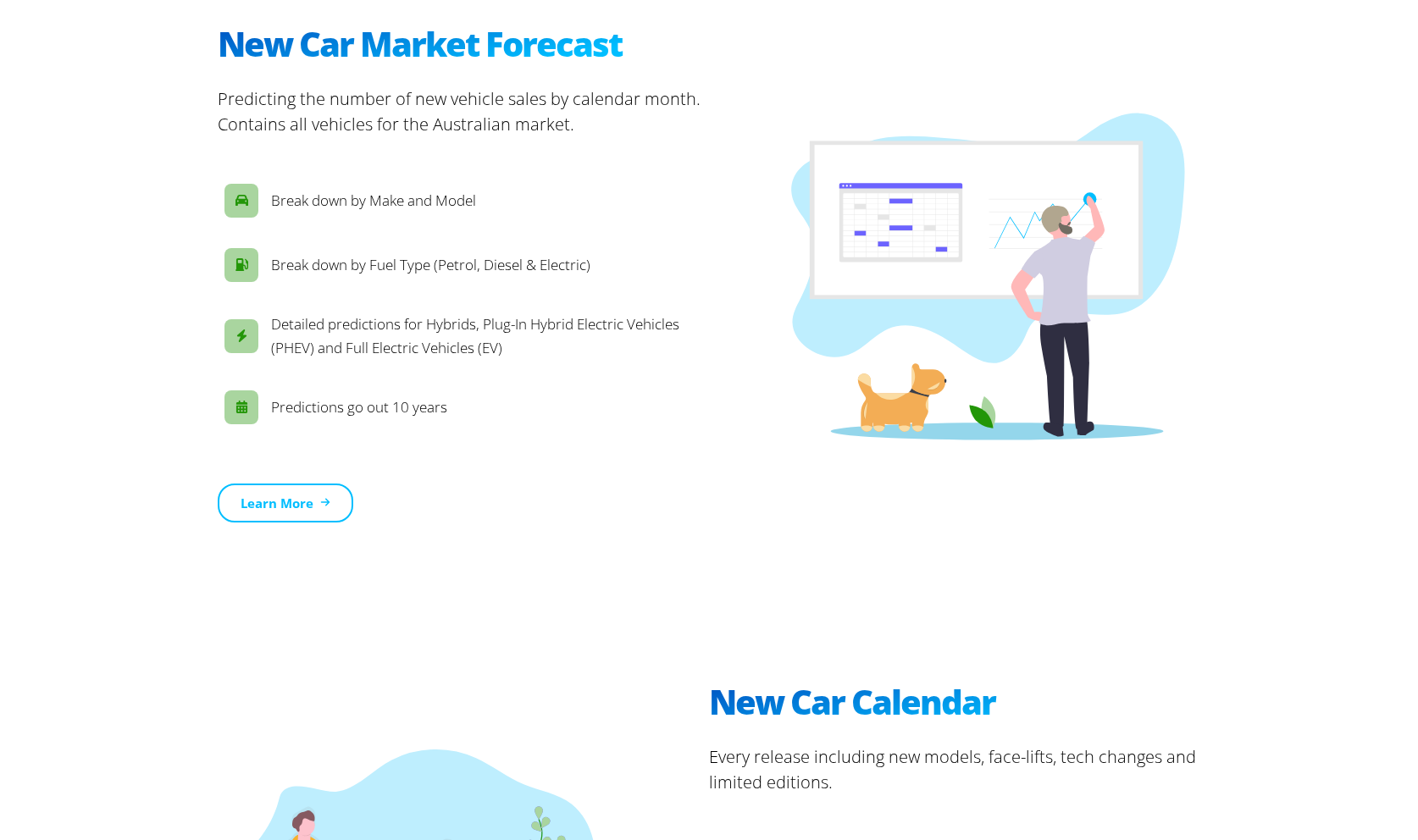
scroll to position [752, 0]
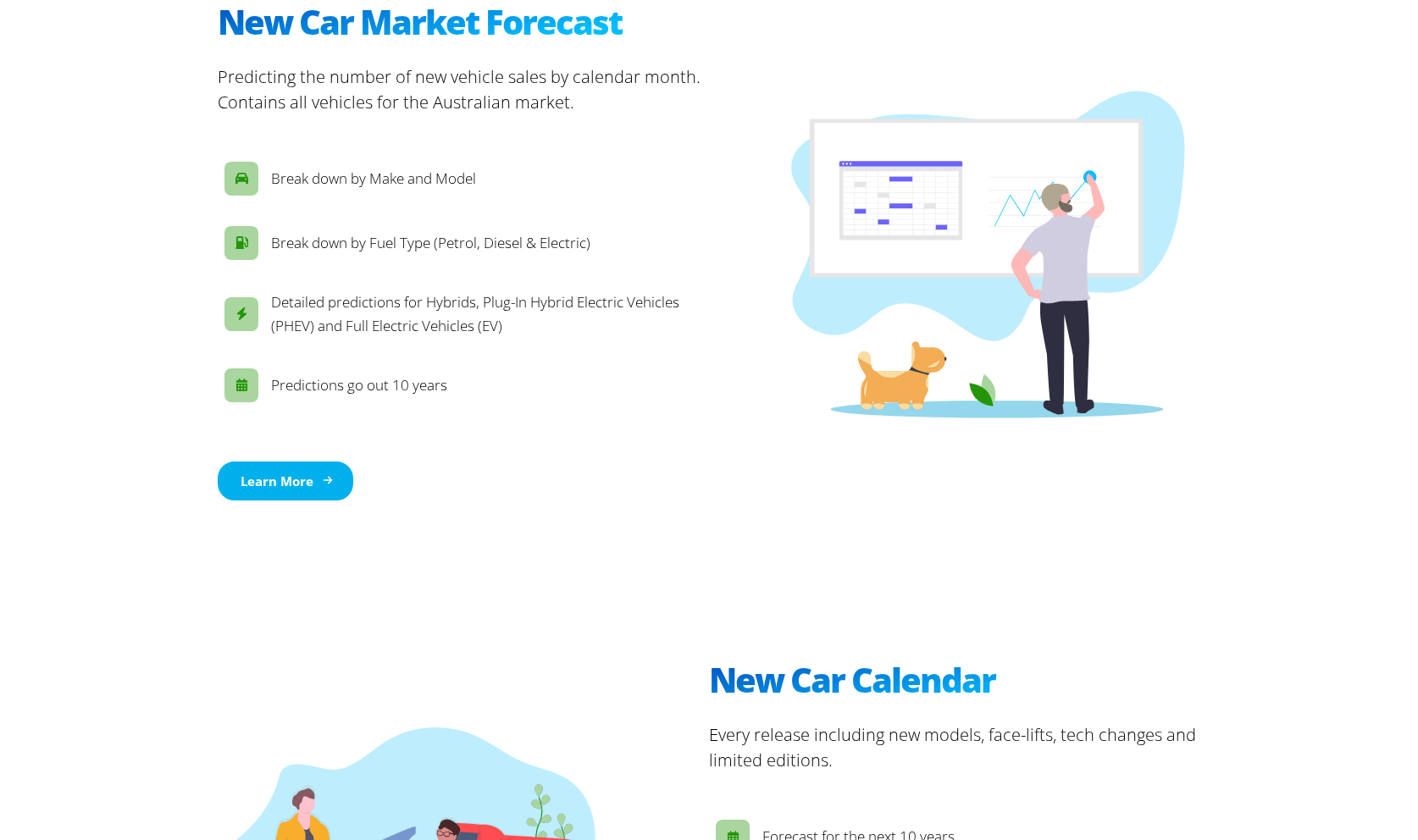
click at [319, 471] on link "Learn More" at bounding box center [285, 480] width 136 height 39
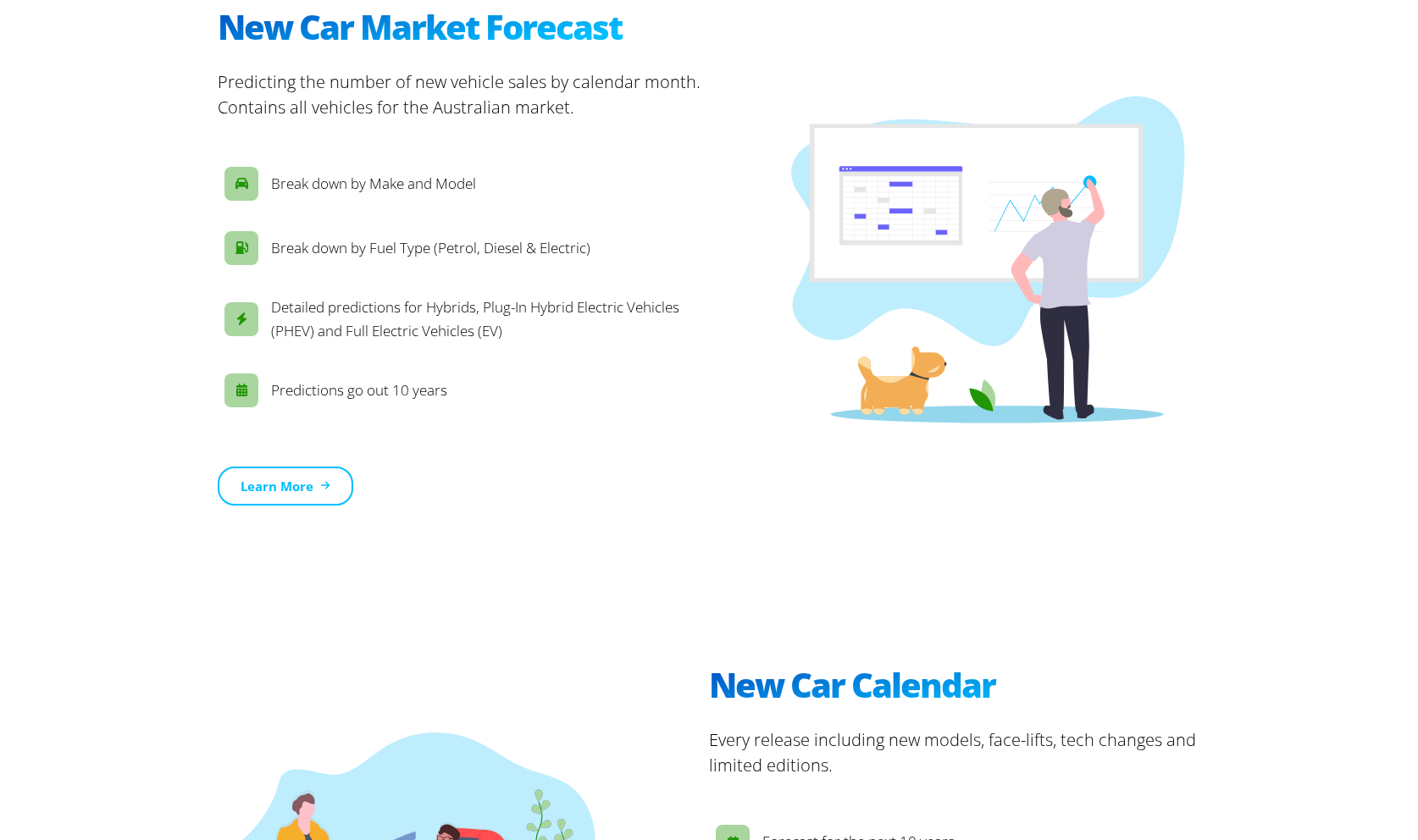
scroll to position [752, 0]
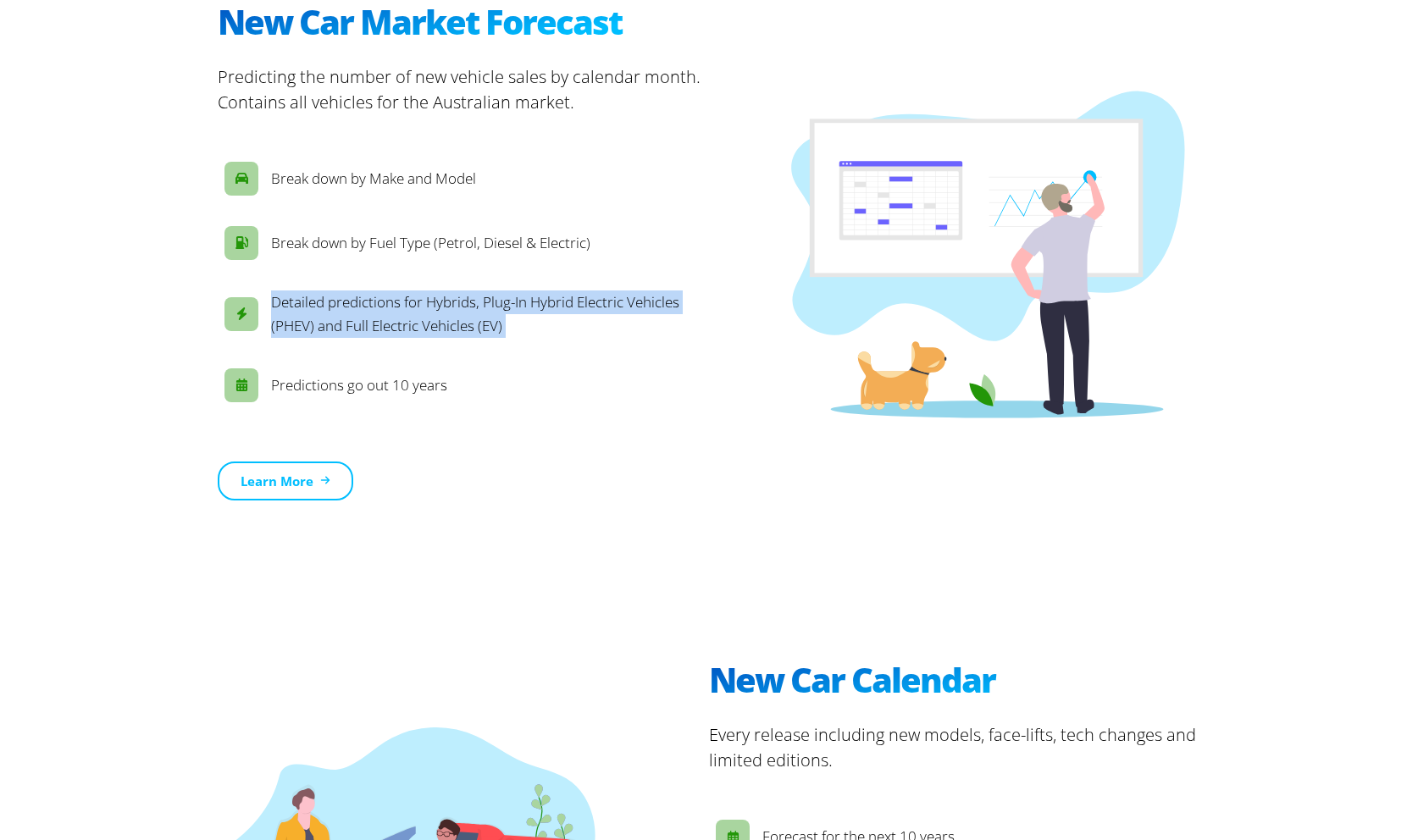
drag, startPoint x: 245, startPoint y: 393, endPoint x: 230, endPoint y: 342, distance: 53.2
click at [231, 342] on div "Break down by Make and Model Break down by Fuel Type (Petrol, Diesel & Electric…" at bounding box center [463, 282] width 491 height 334
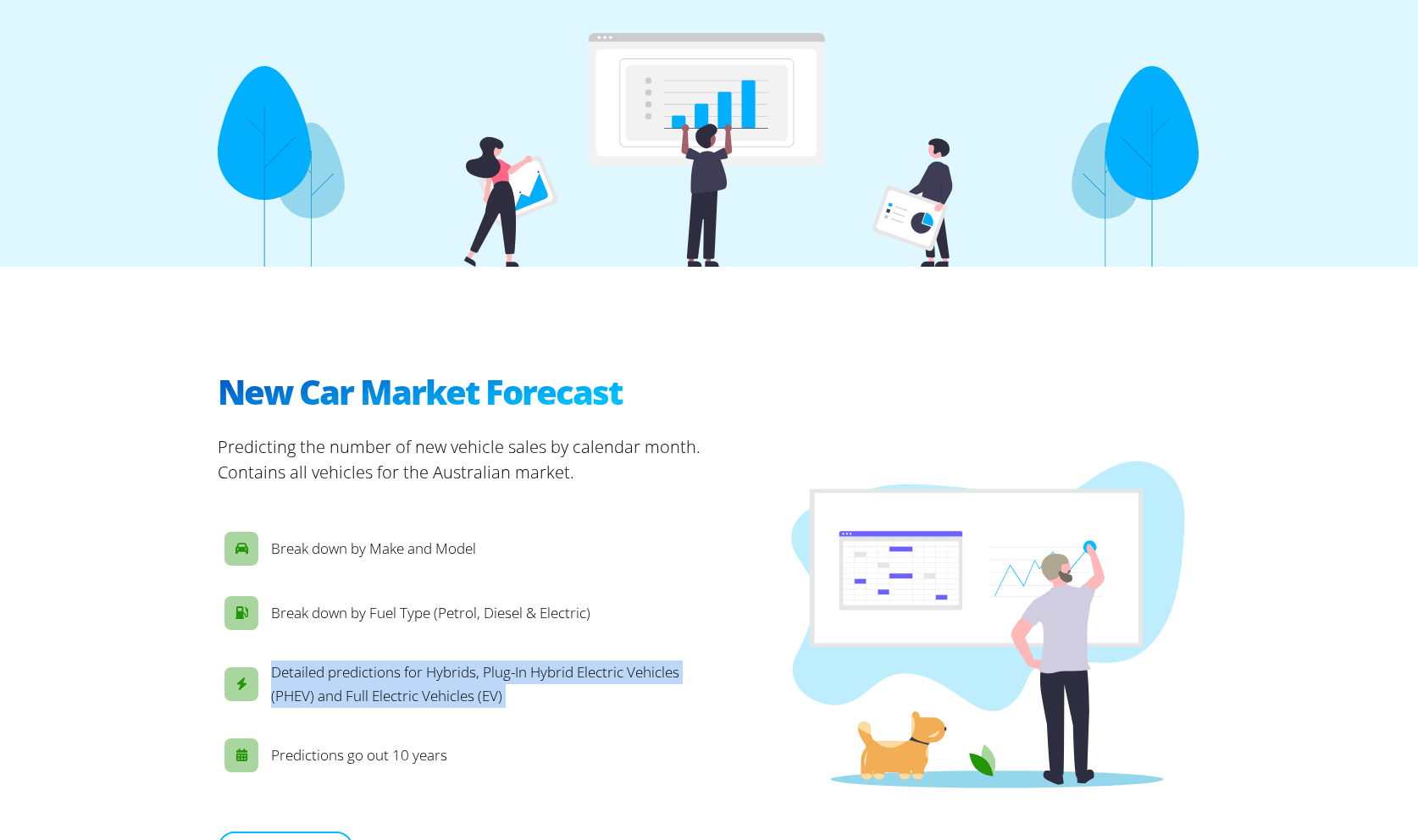
click at [394, 362] on div "New Car Market Forecast Predicting the number of new vehicle sales by calendar …" at bounding box center [709, 623] width 1017 height 713
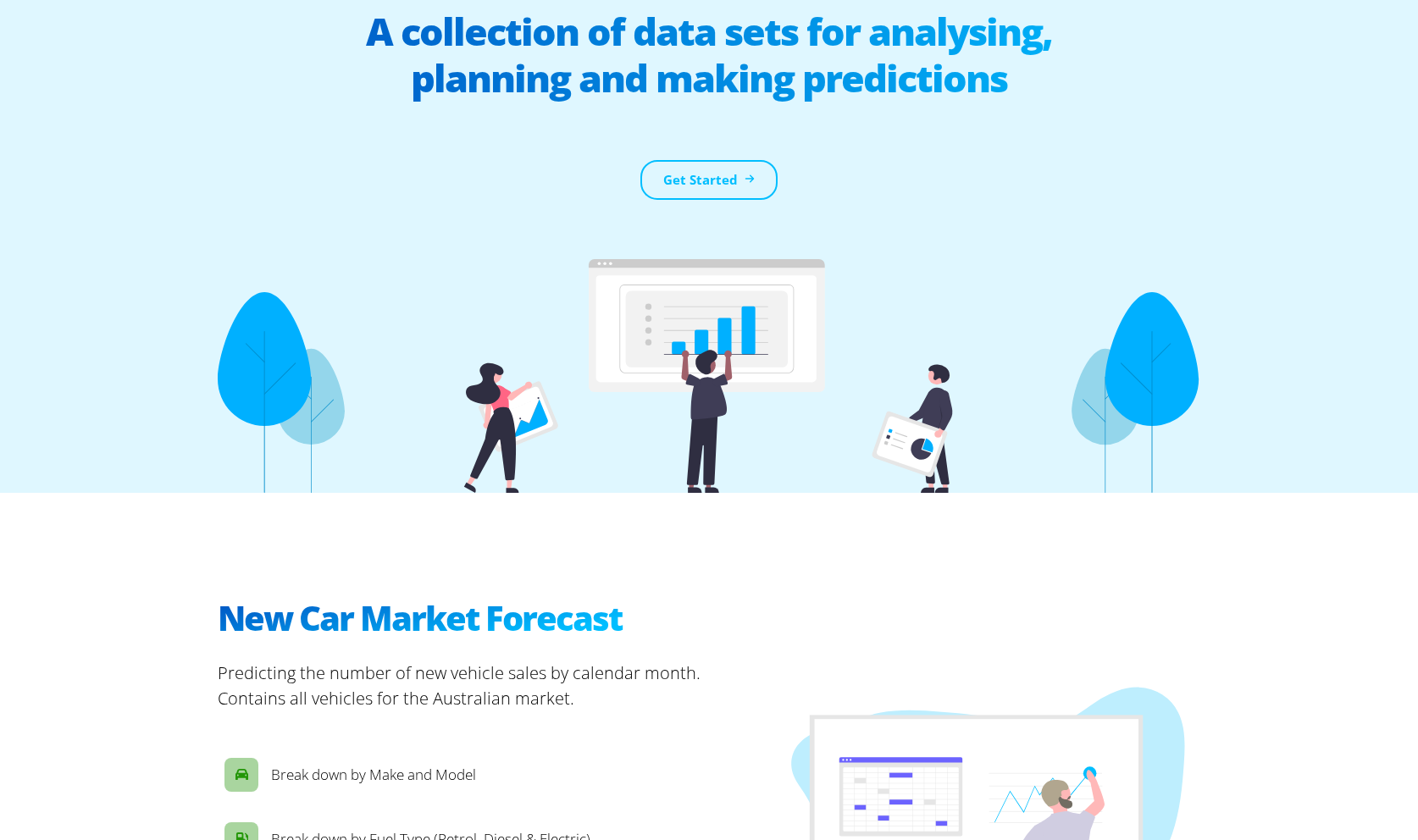
scroll to position [0, 0]
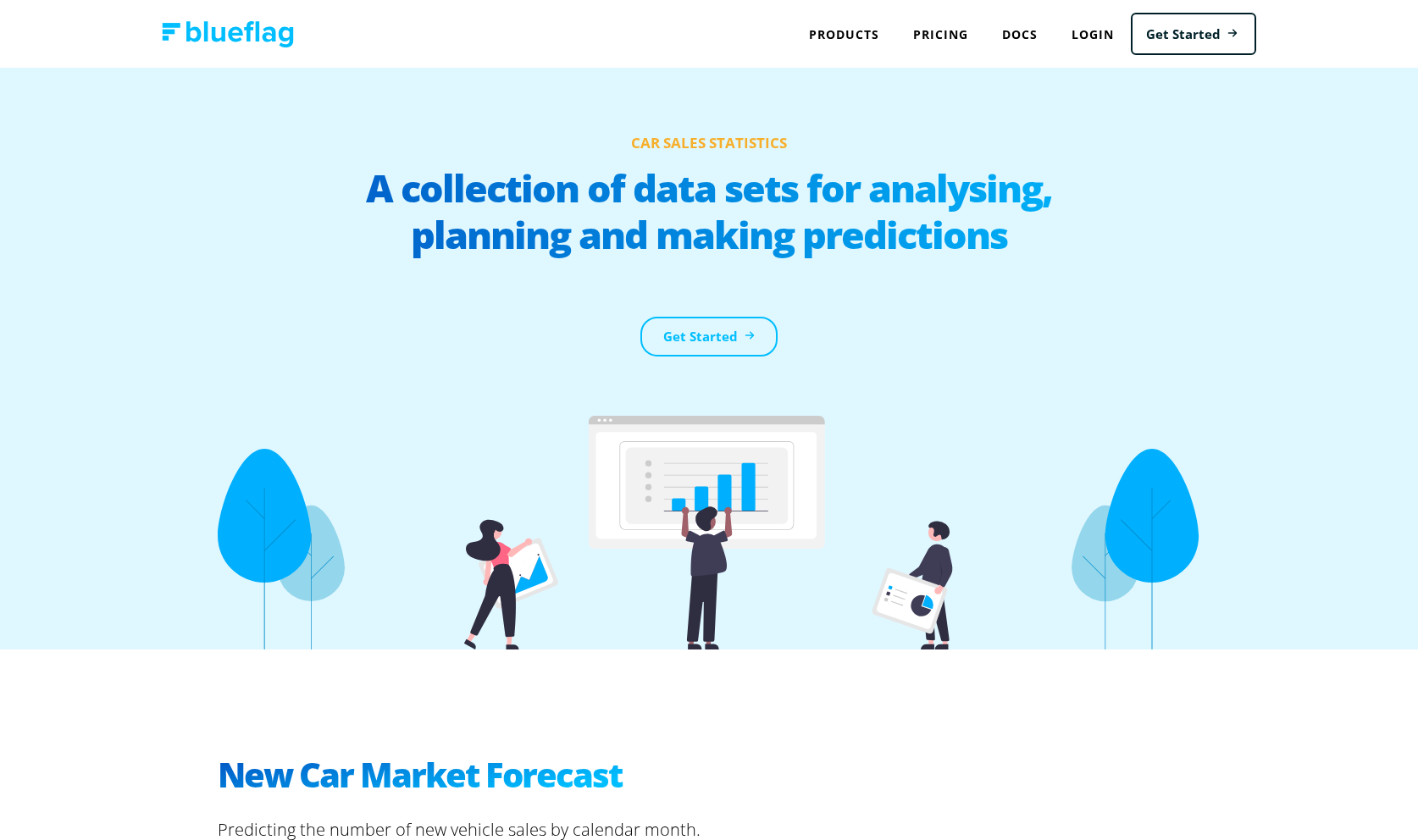
click at [677, 136] on h1 "Car Sales Statistics" at bounding box center [709, 143] width 982 height 42
click at [637, 140] on h1 "Car Sales Statistics" at bounding box center [709, 143] width 982 height 42
click at [724, 119] on div "Car Sales Statistics A collection of data sets for analysing, planning and maki…" at bounding box center [709, 358] width 1017 height 581
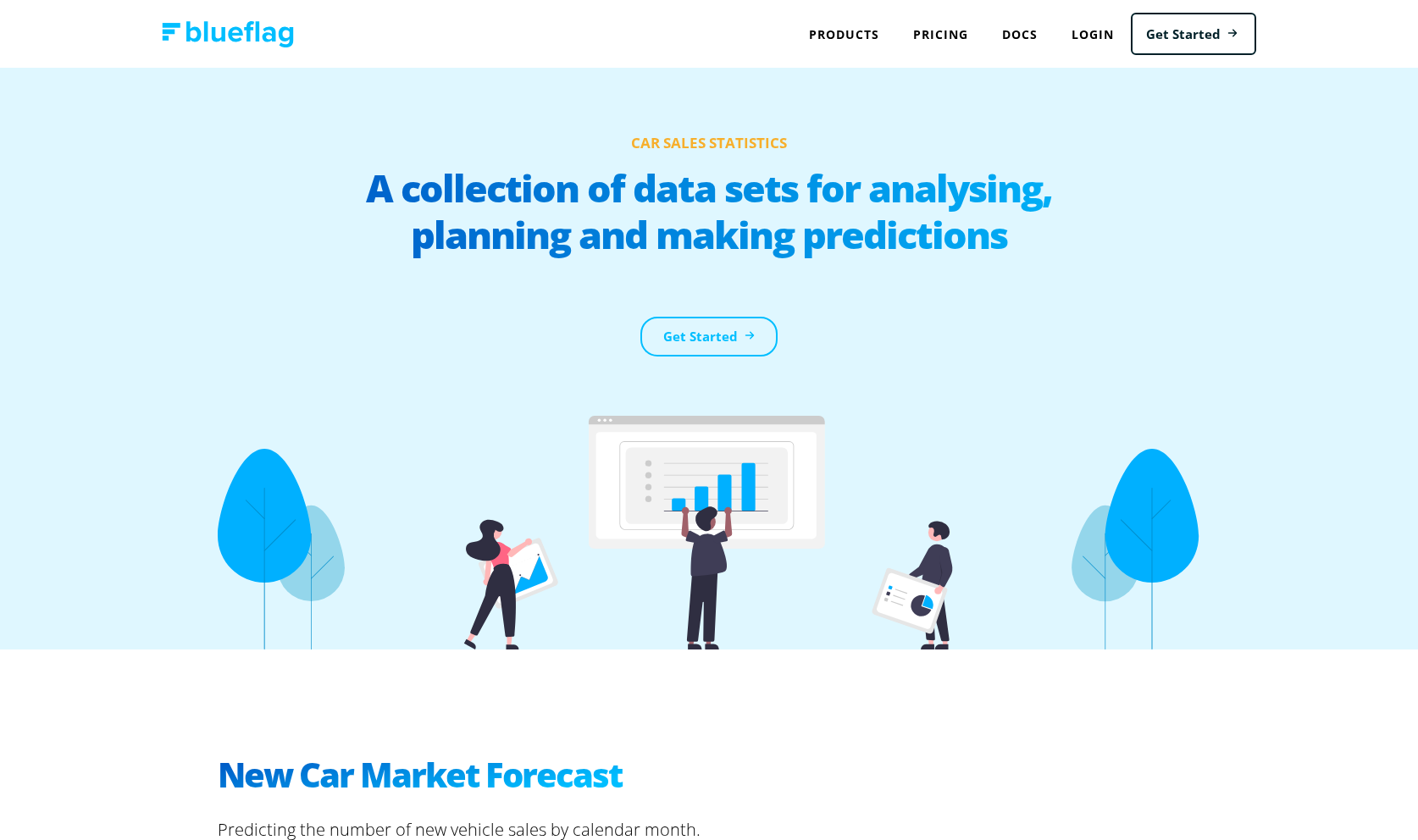
click at [224, 38] on img at bounding box center [227, 34] width 132 height 26
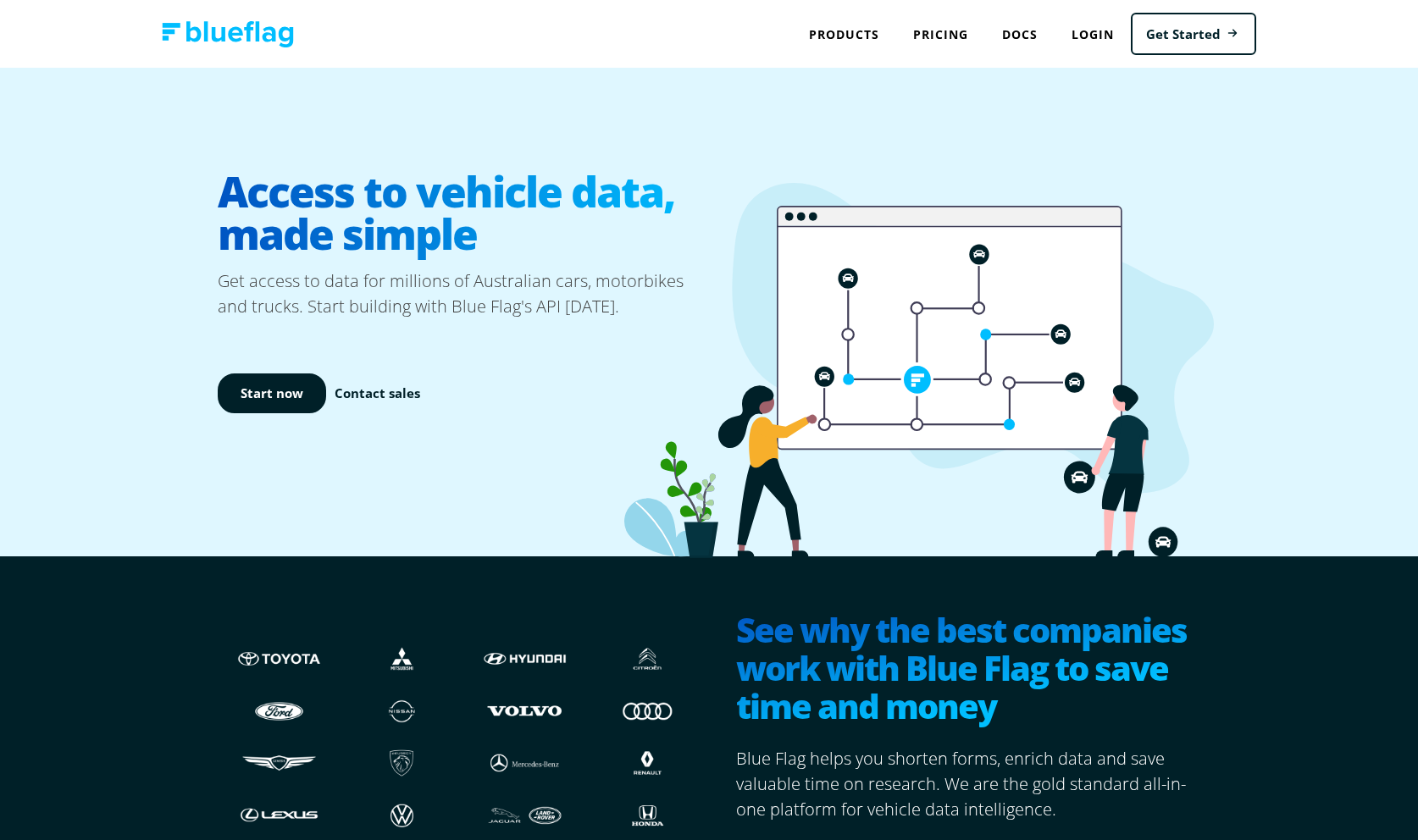
drag, startPoint x: 918, startPoint y: 384, endPoint x: 712, endPoint y: 271, distance: 235.0
click at [712, 271] on icon at bounding box center [918, 370] width 589 height 375
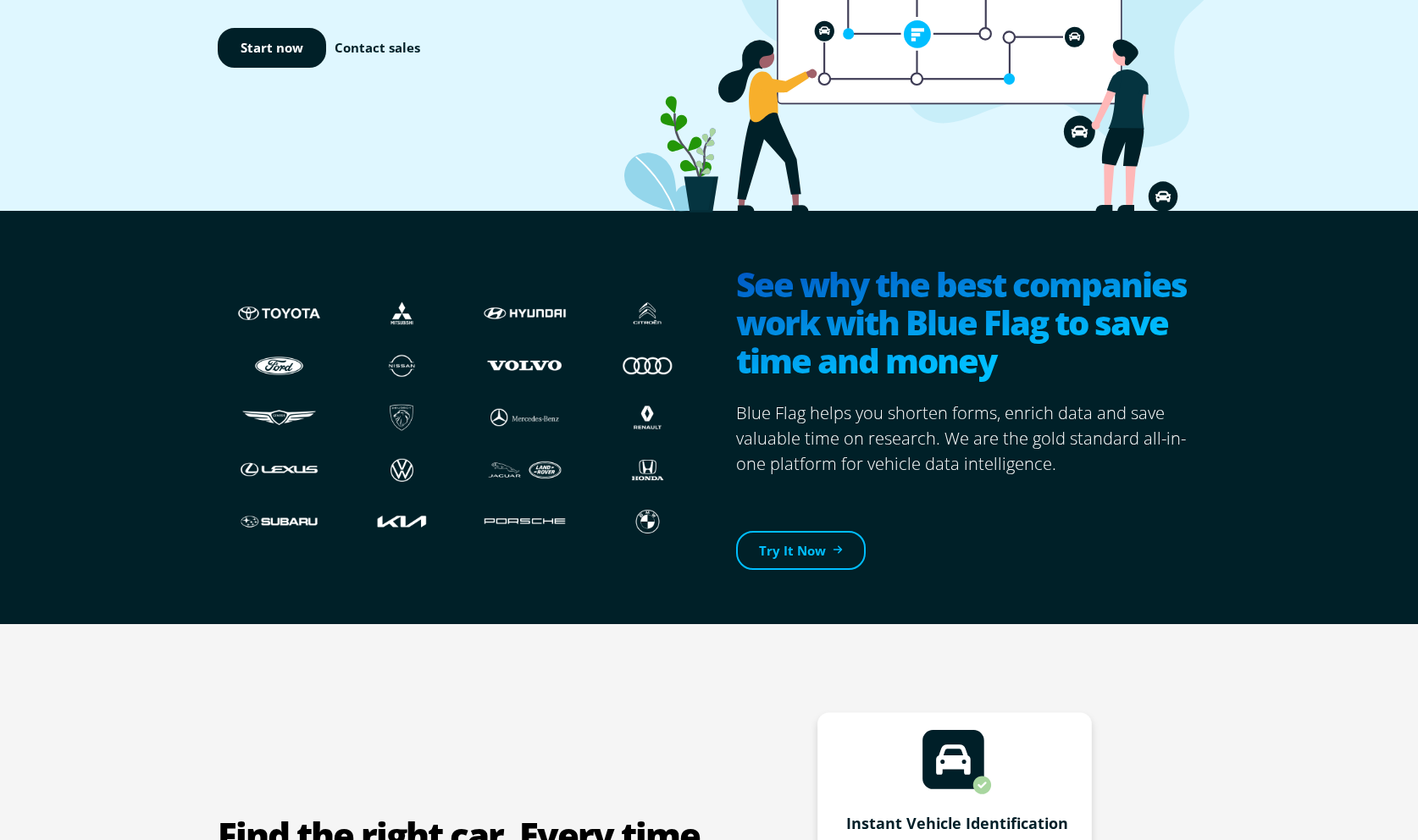
scroll to position [391, 0]
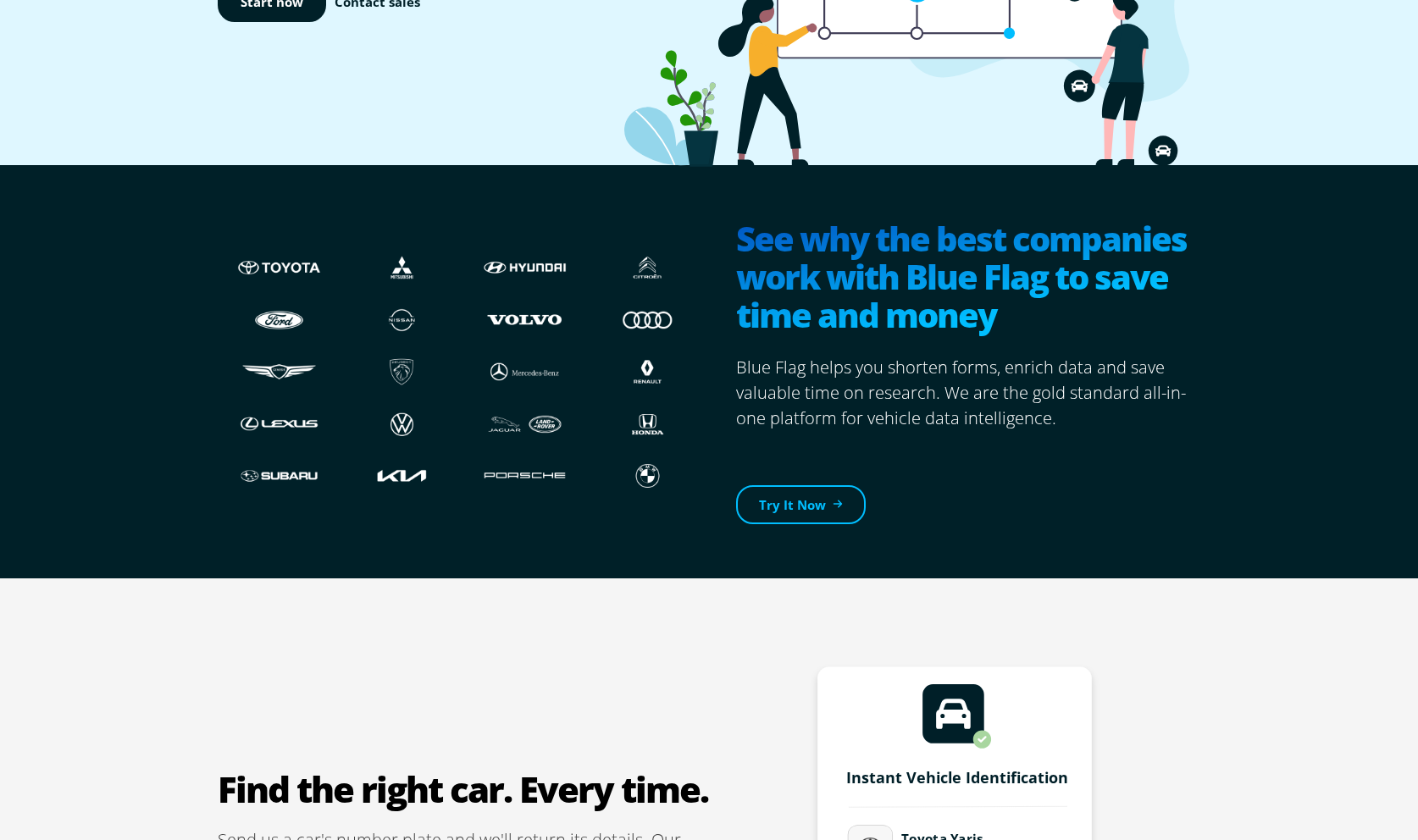
click at [835, 245] on h2 "See why the best companies work with Blue Flag to save time and money" at bounding box center [967, 278] width 464 height 118
click at [809, 249] on h2 "See why the best companies work with Blue Flag to save time and money" at bounding box center [967, 278] width 464 height 118
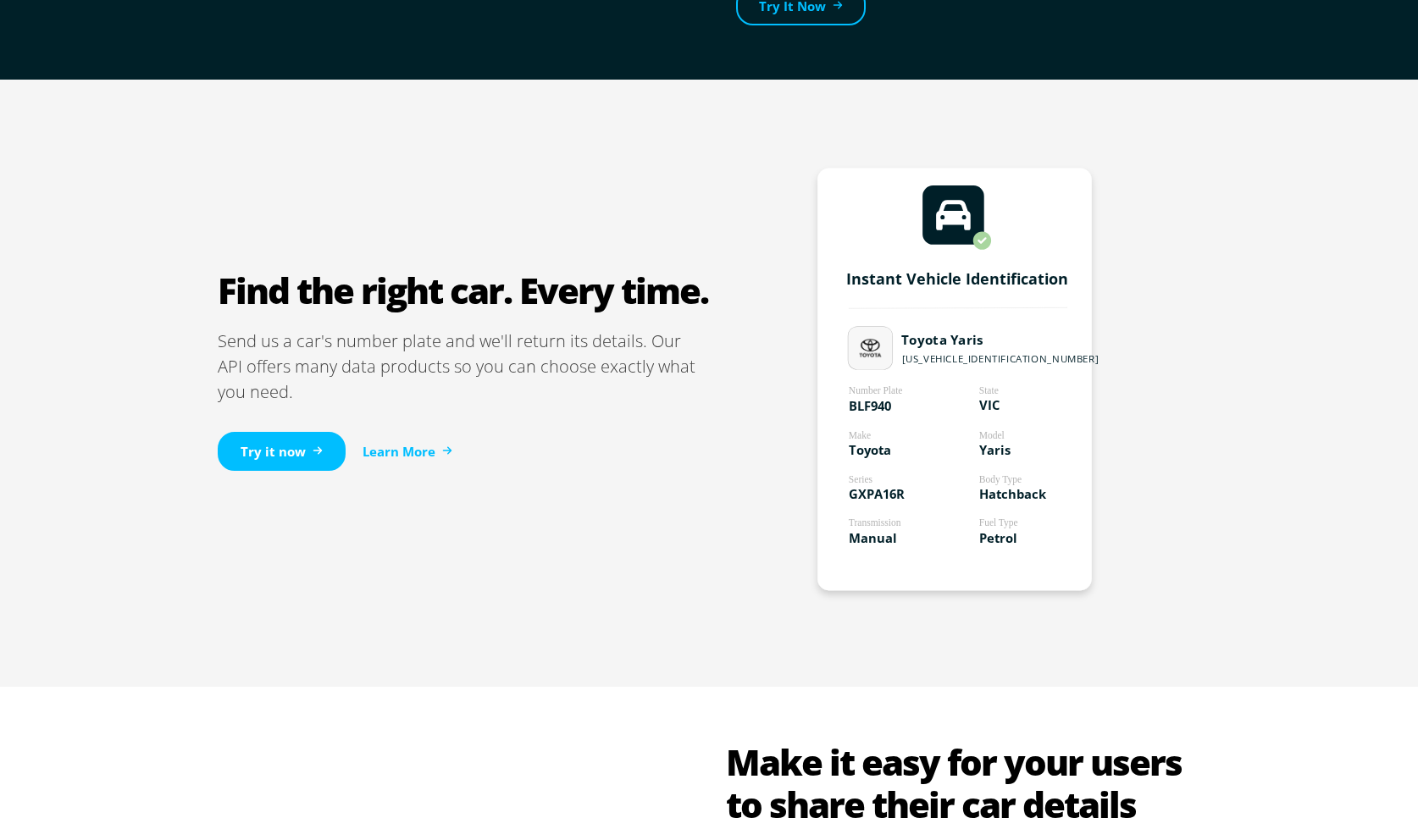
scroll to position [891, 0]
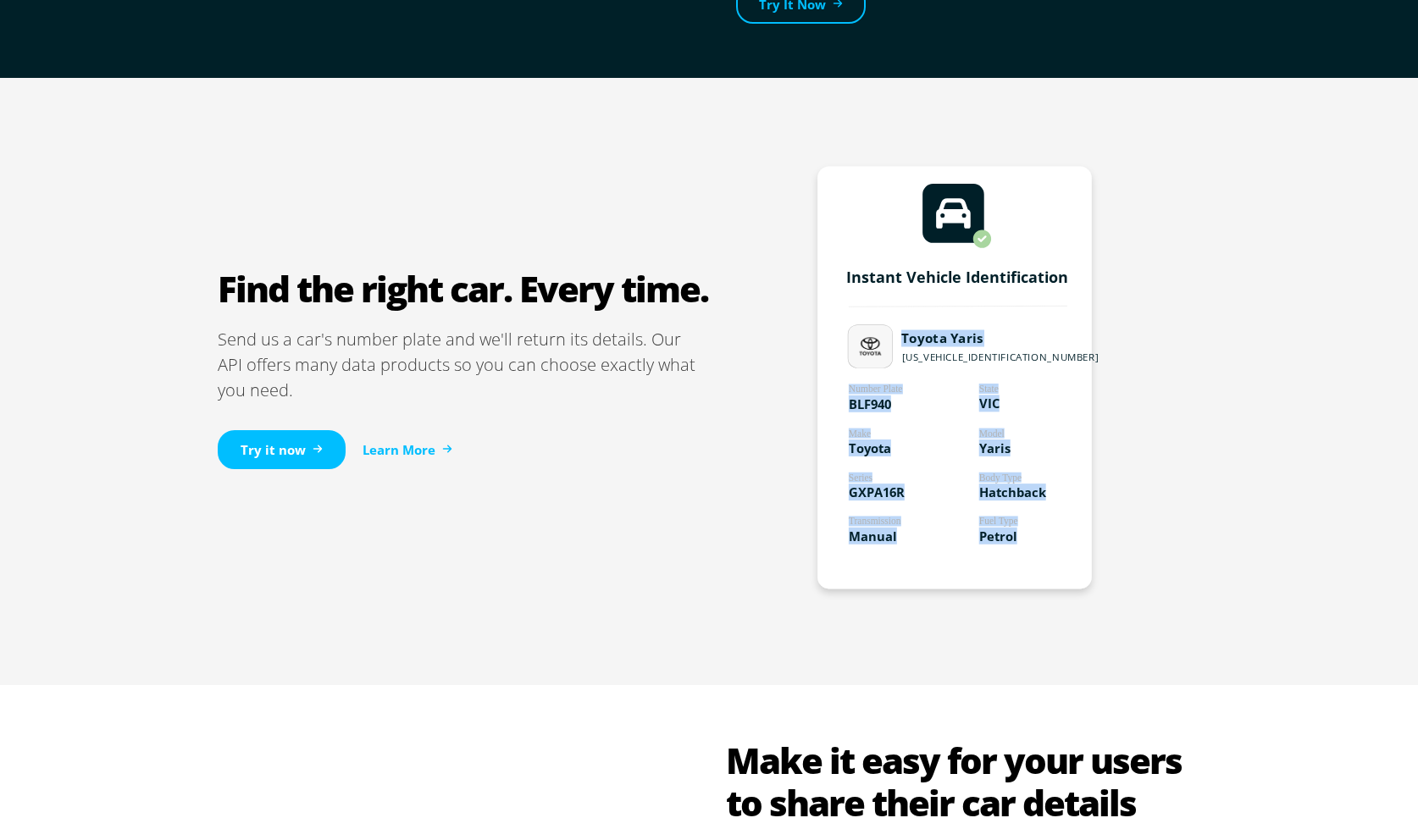
drag, startPoint x: 876, startPoint y: 344, endPoint x: 686, endPoint y: 344, distance: 190.0
click at [693, 344] on div "Find the right car. Every time. Send us a car's number plate and we'll return i…" at bounding box center [709, 381] width 1017 height 607
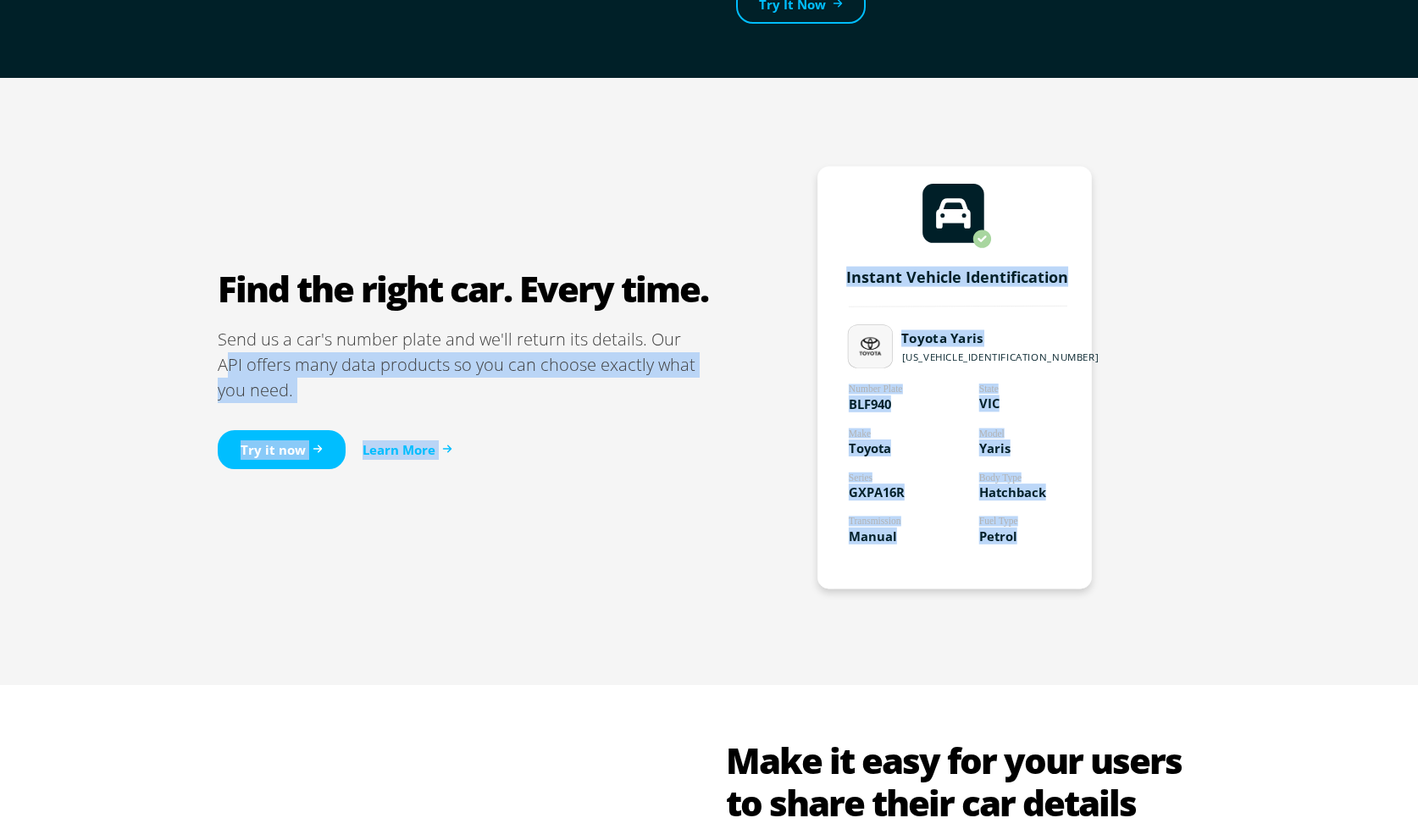
click at [628, 351] on p "Send us a car's number plate and we'll return its details. Our API offers many …" at bounding box center [463, 365] width 491 height 76
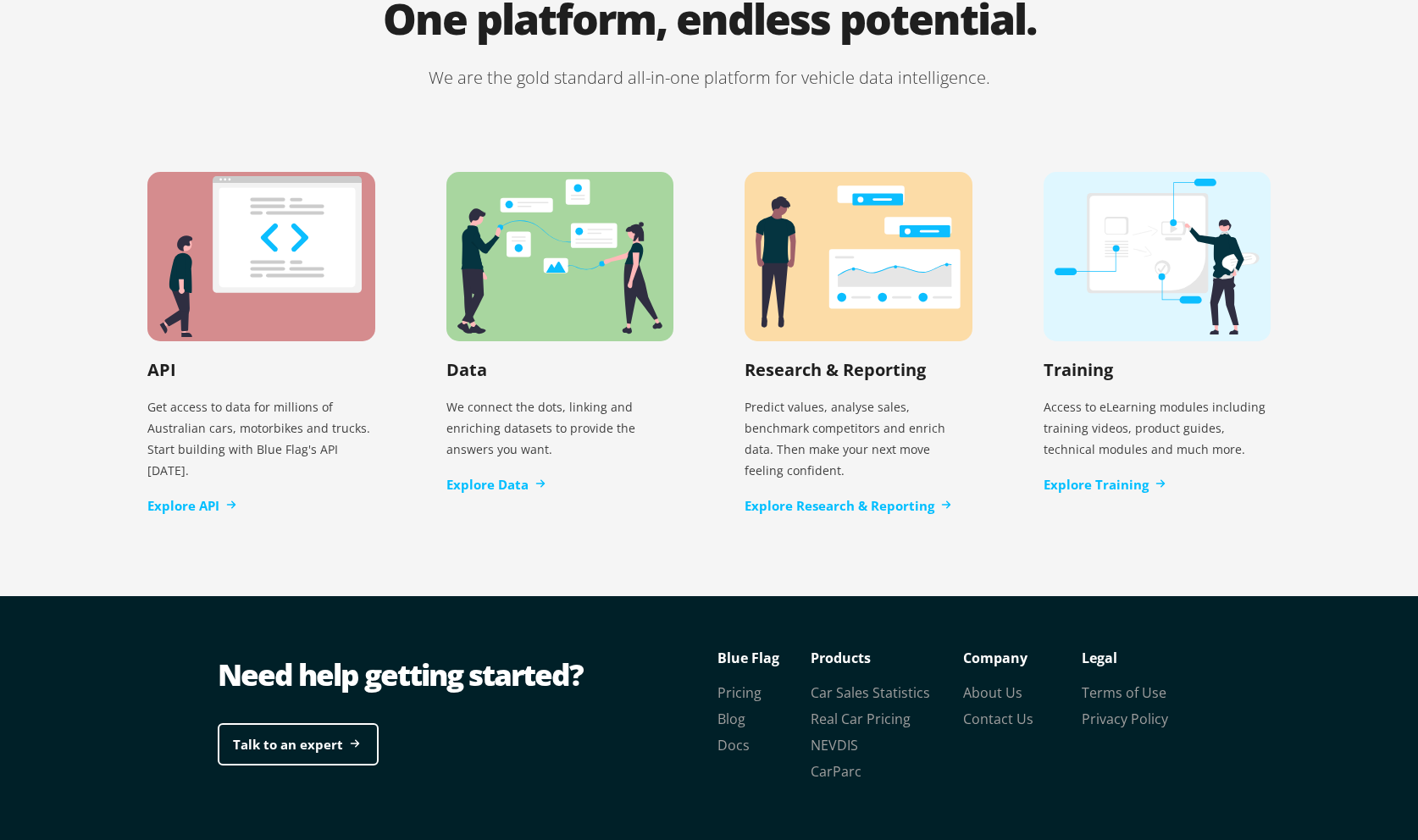
scroll to position [3394, 0]
